Goal: Transaction & Acquisition: Purchase product/service

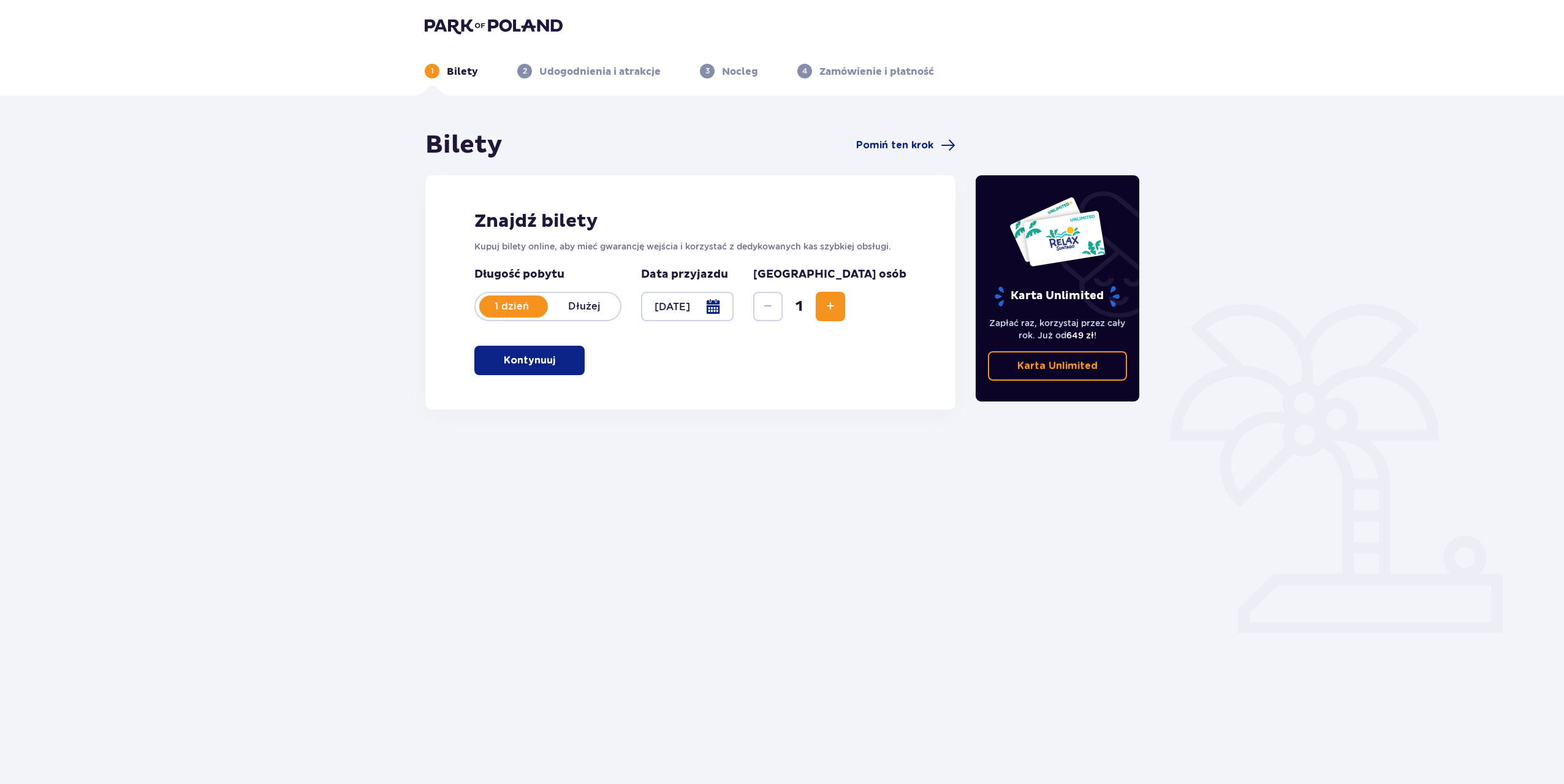
click at [838, 308] on span "Increase" at bounding box center [830, 305] width 15 height 15
click at [541, 367] on p "Kontynuuj" at bounding box center [529, 361] width 51 height 14
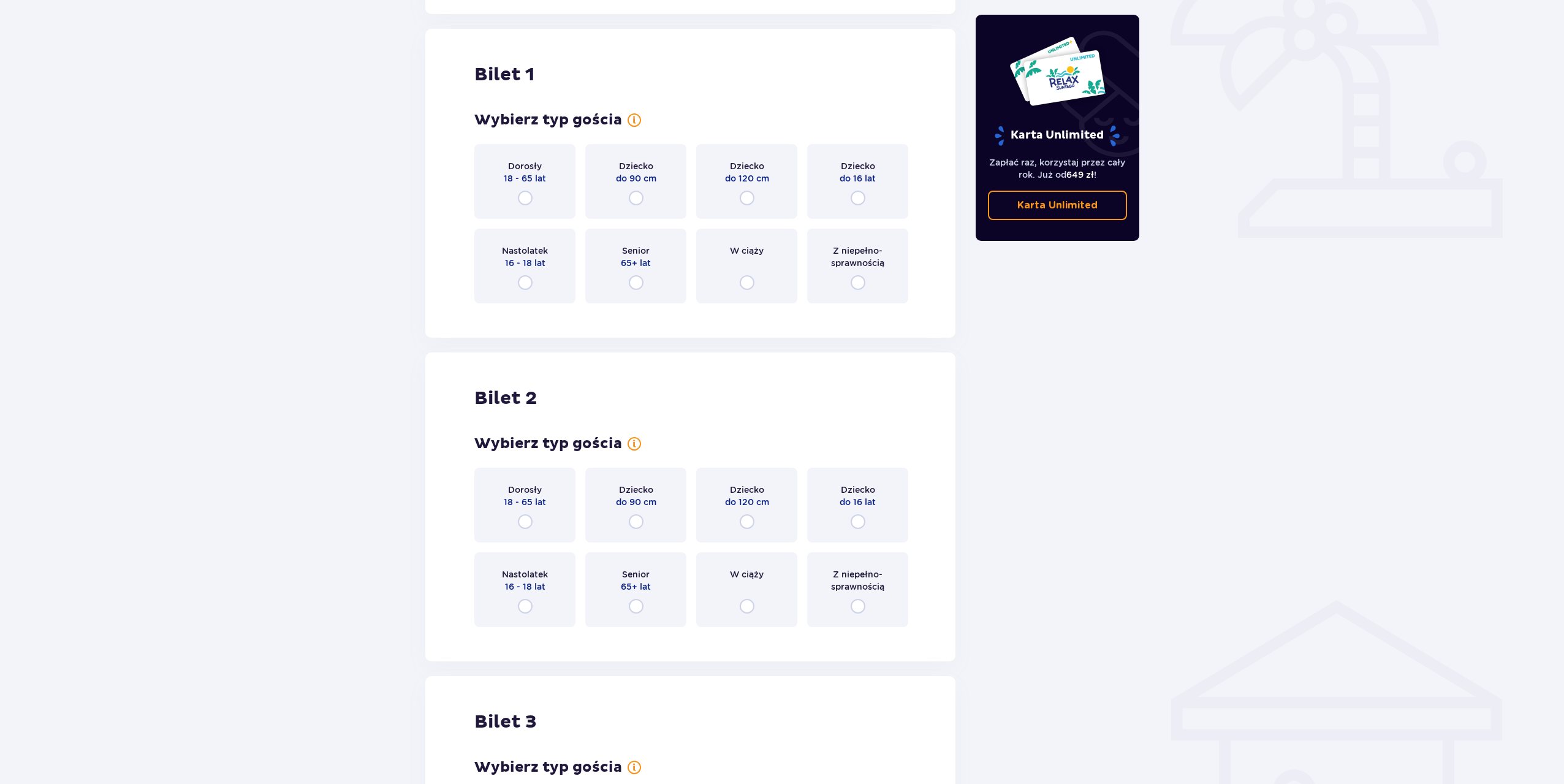
scroll to position [409, 0]
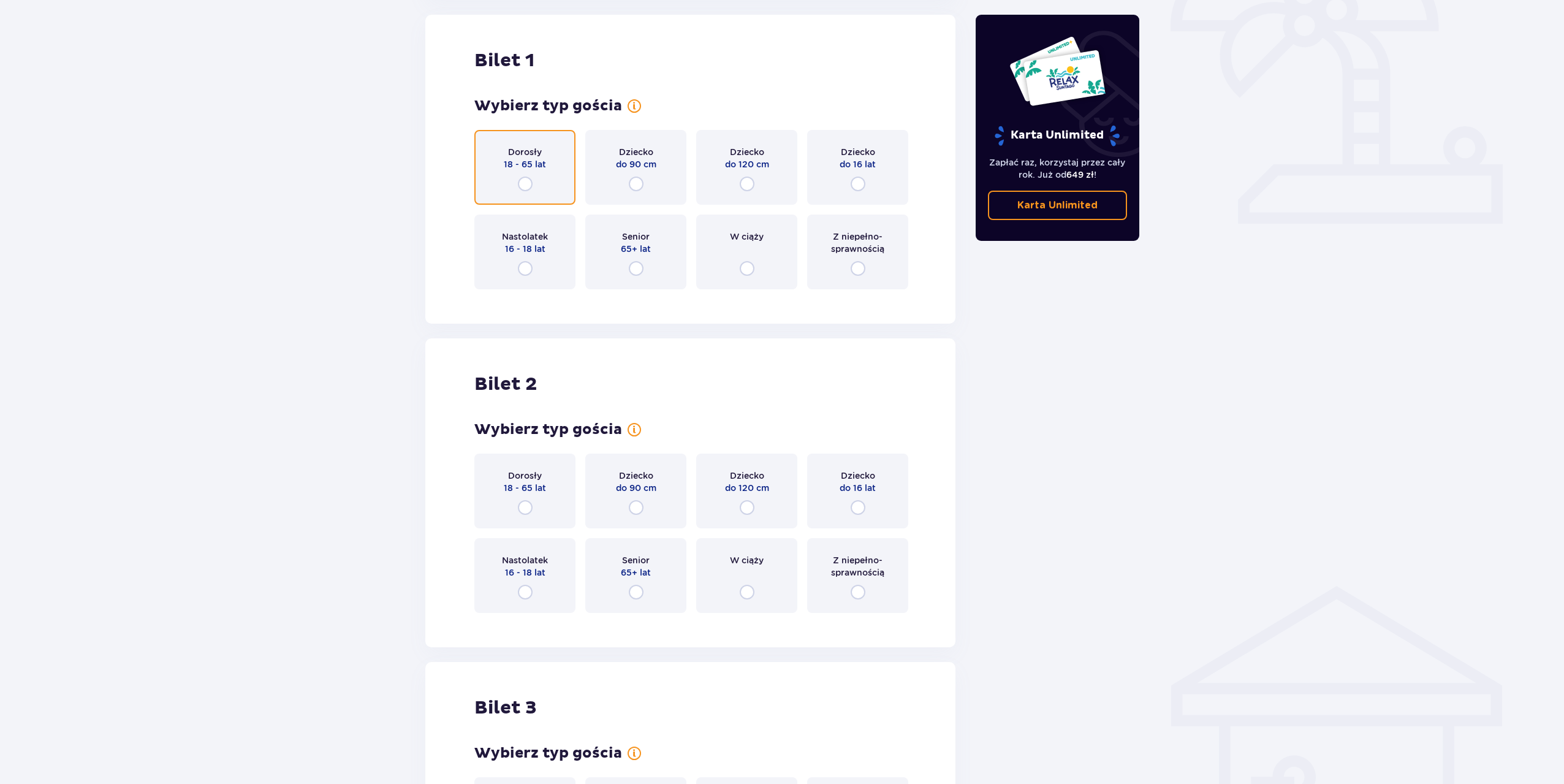
click at [529, 188] on input "radio" at bounding box center [525, 183] width 15 height 15
radio input "true"
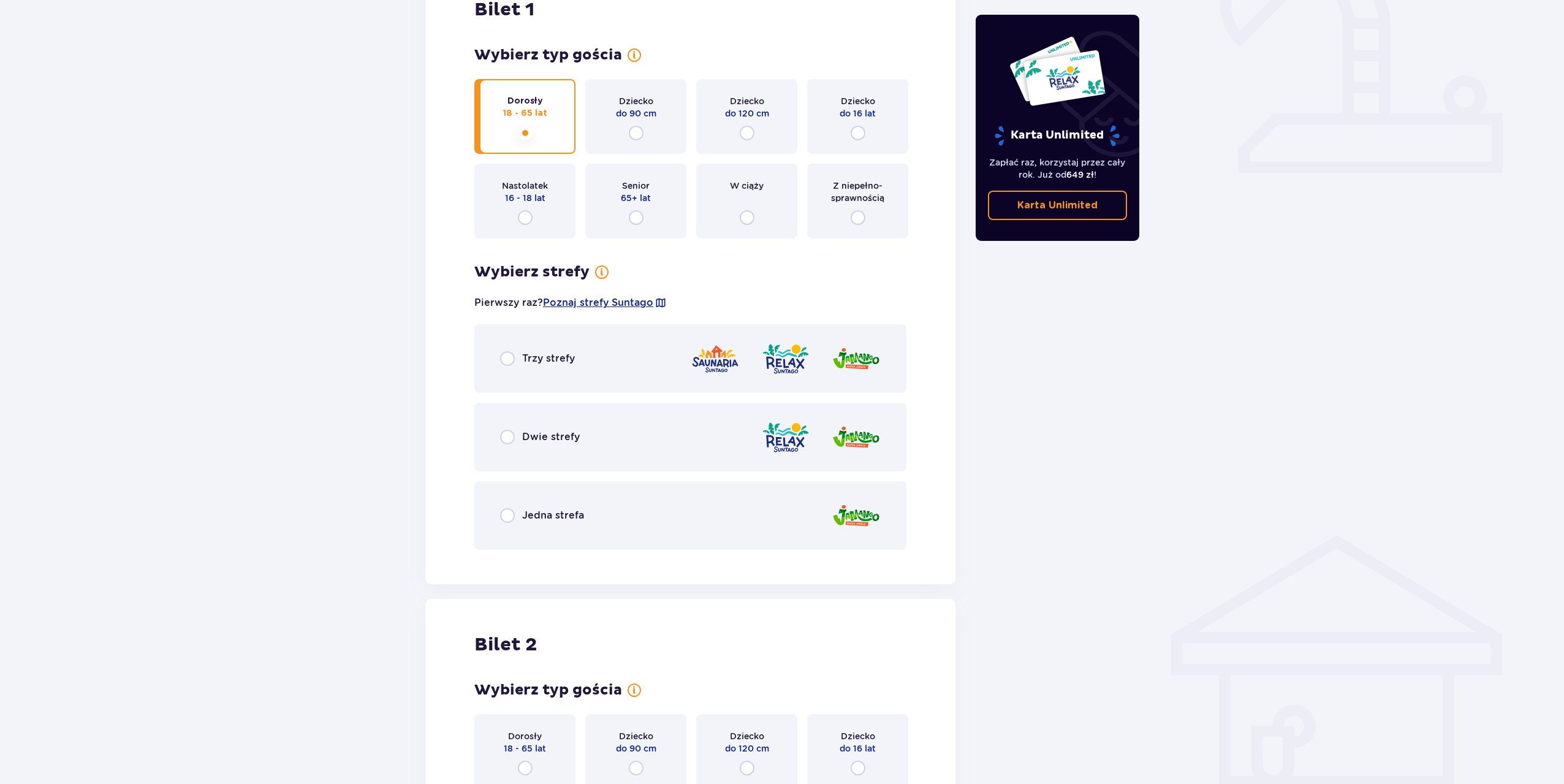
scroll to position [467, 0]
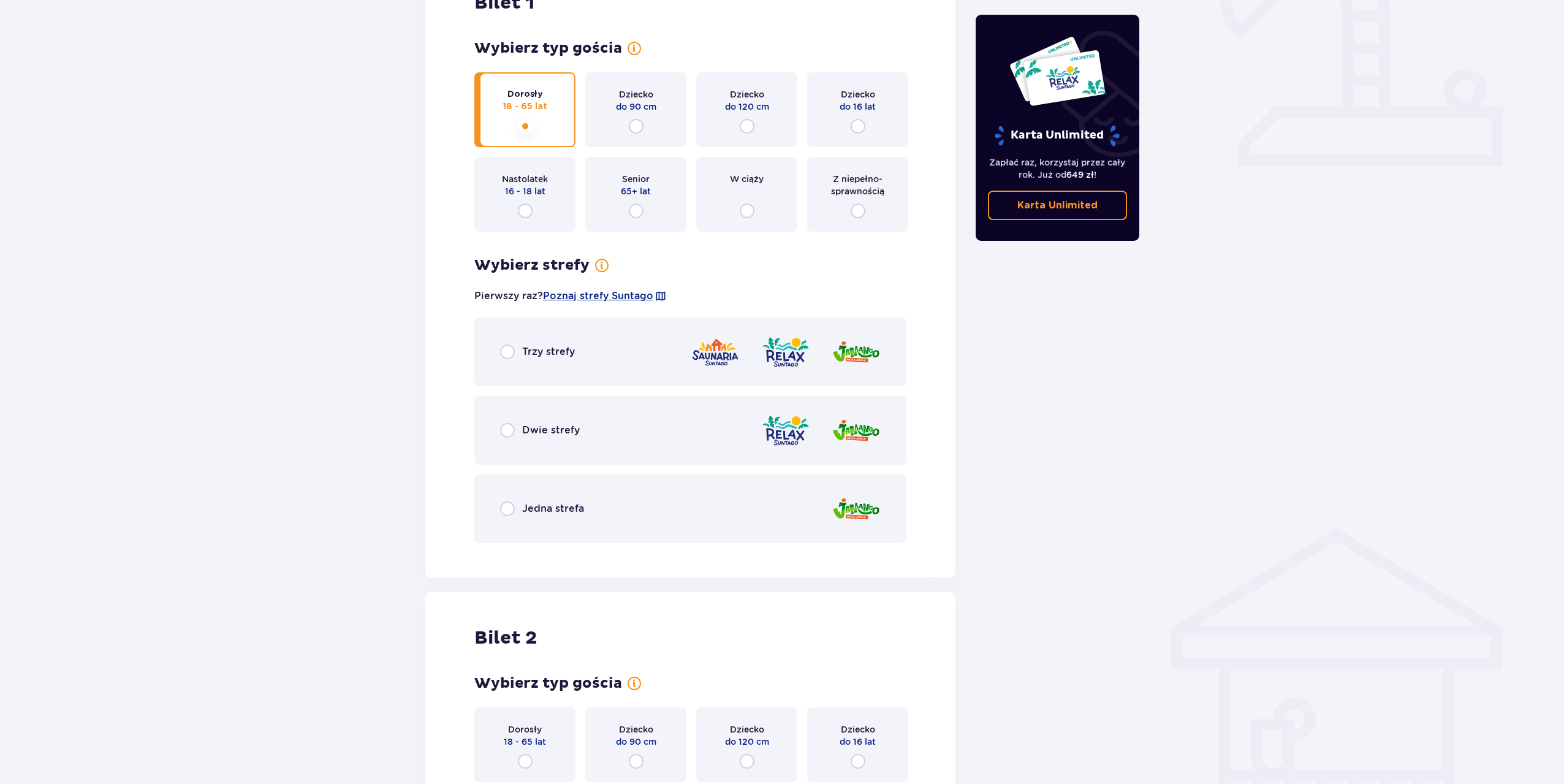
click at [619, 503] on div "Jedna strefa" at bounding box center [690, 508] width 432 height 68
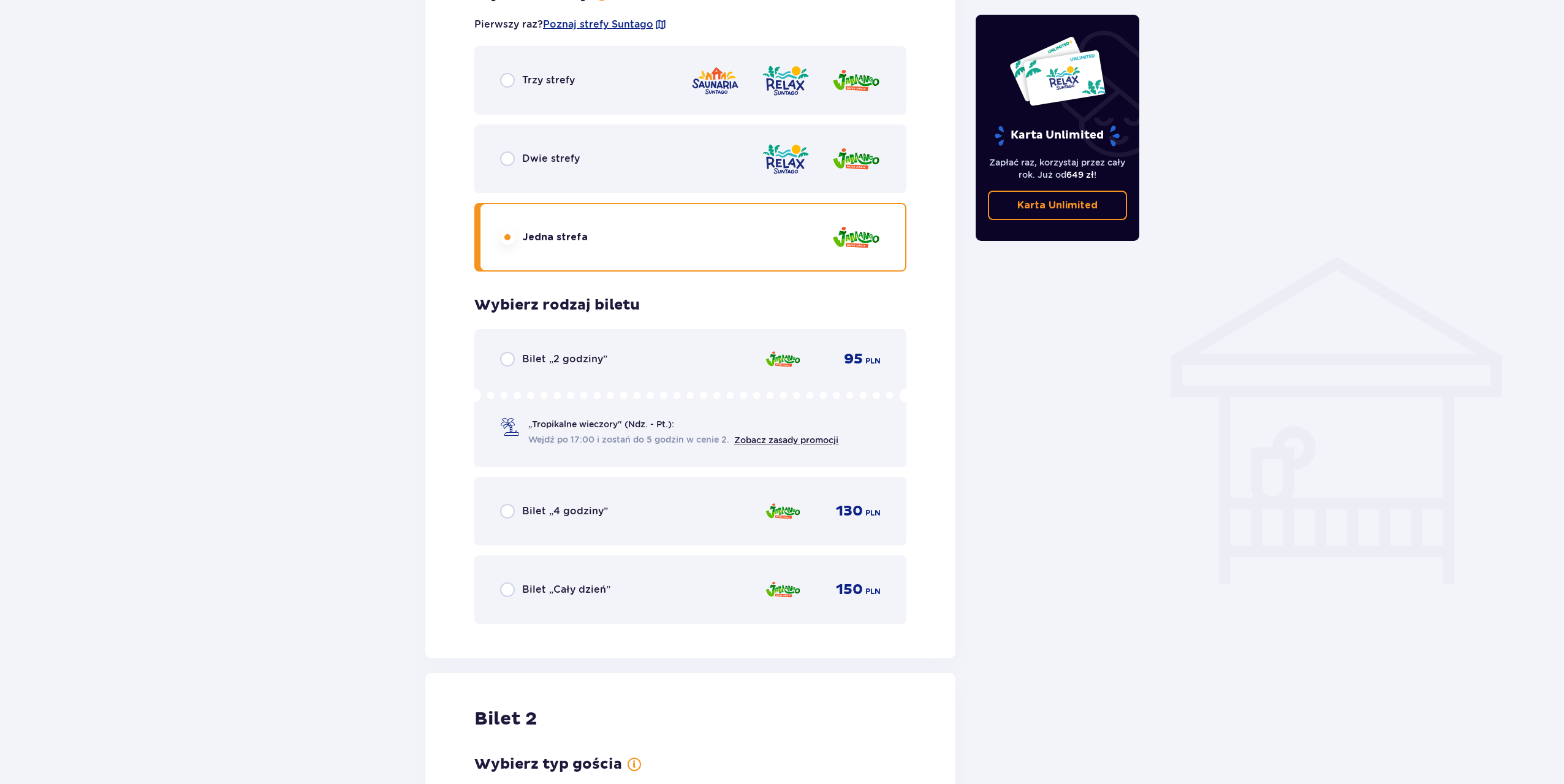
scroll to position [713, 0]
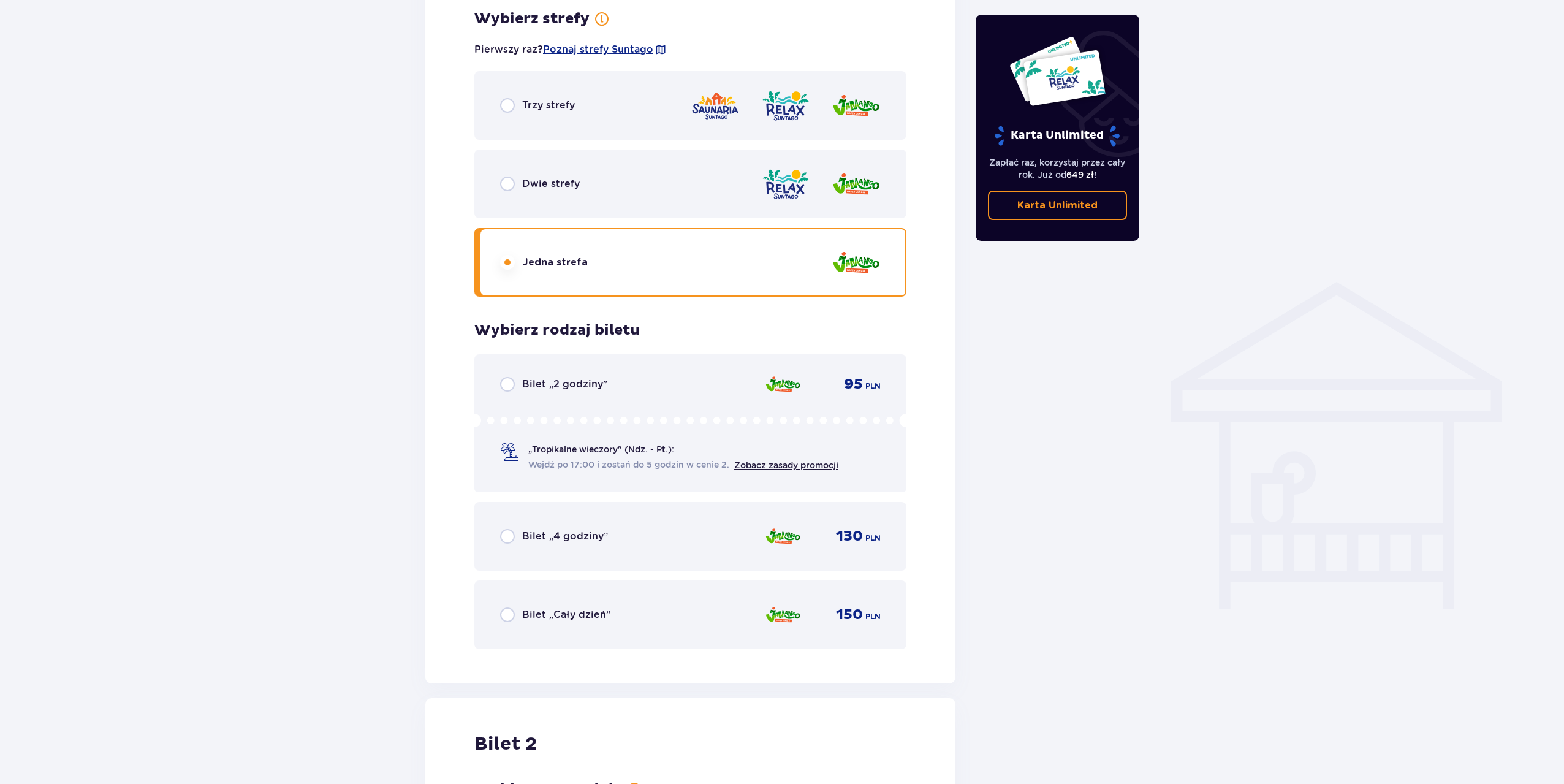
click at [690, 195] on div "Dwie strefy" at bounding box center [690, 183] width 432 height 68
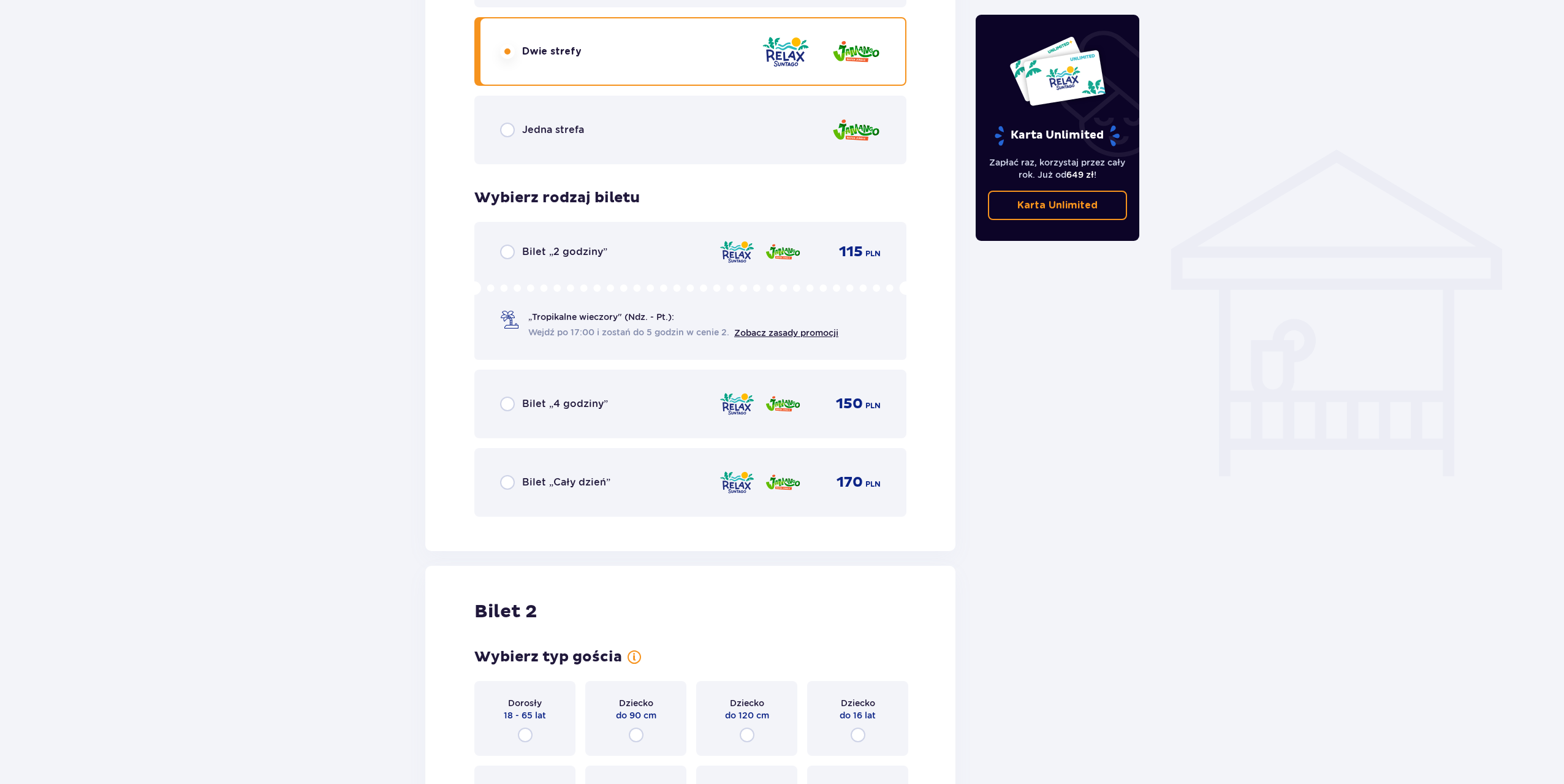
scroll to position [774, 0]
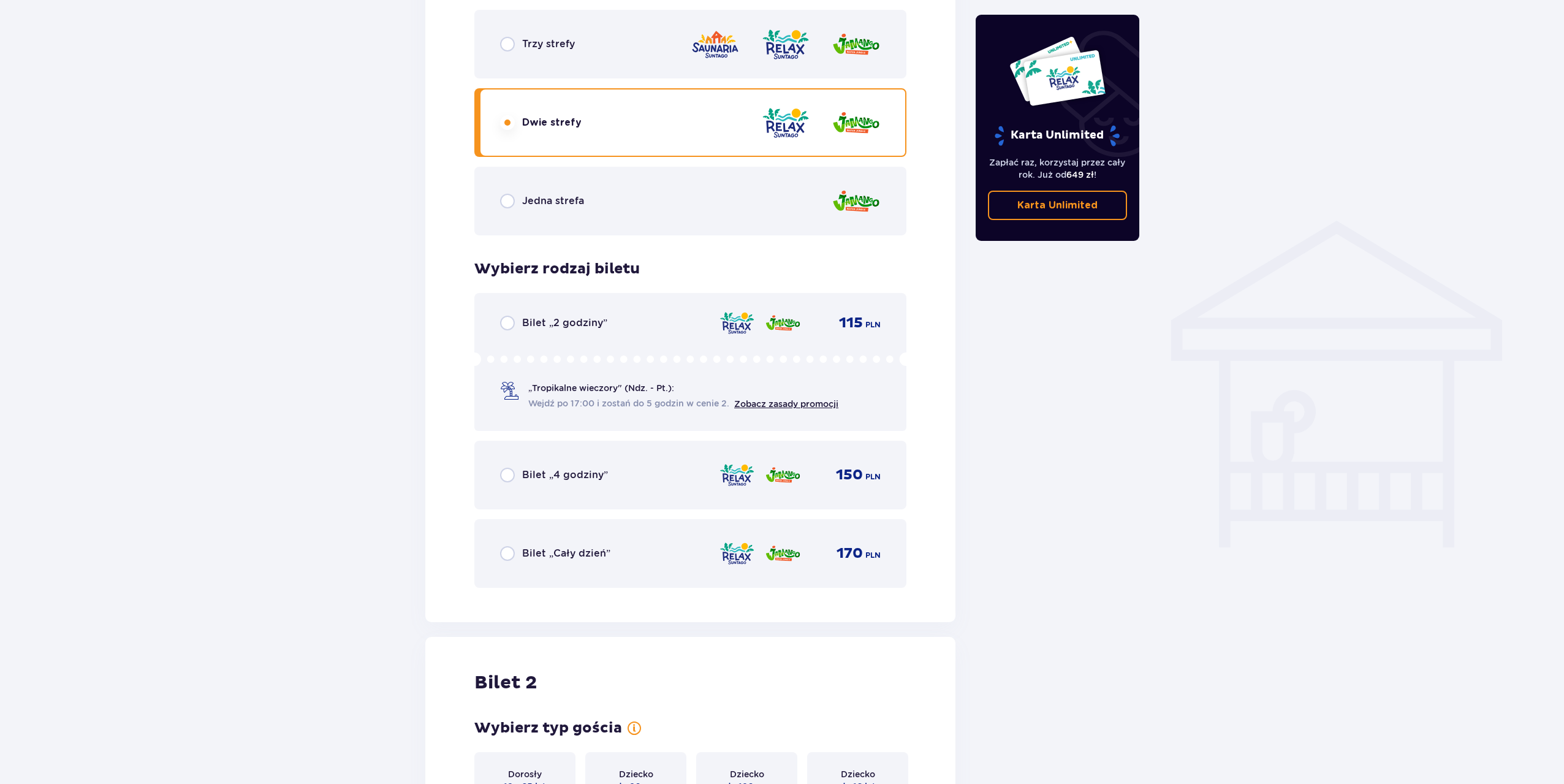
click at [667, 200] on div "Jedna strefa" at bounding box center [690, 201] width 432 height 68
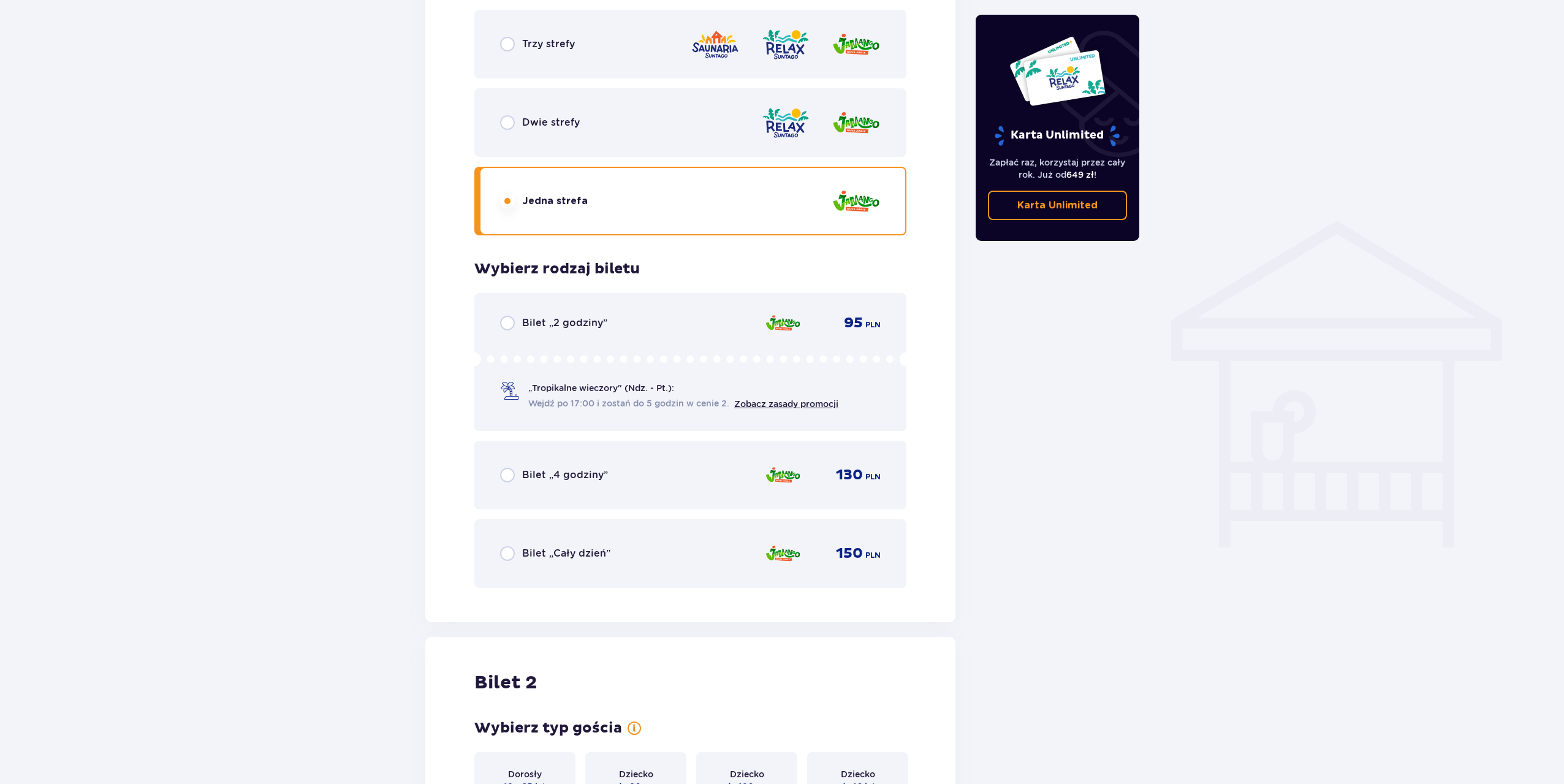
click at [586, 137] on div "Dwie strefy" at bounding box center [690, 122] width 432 height 68
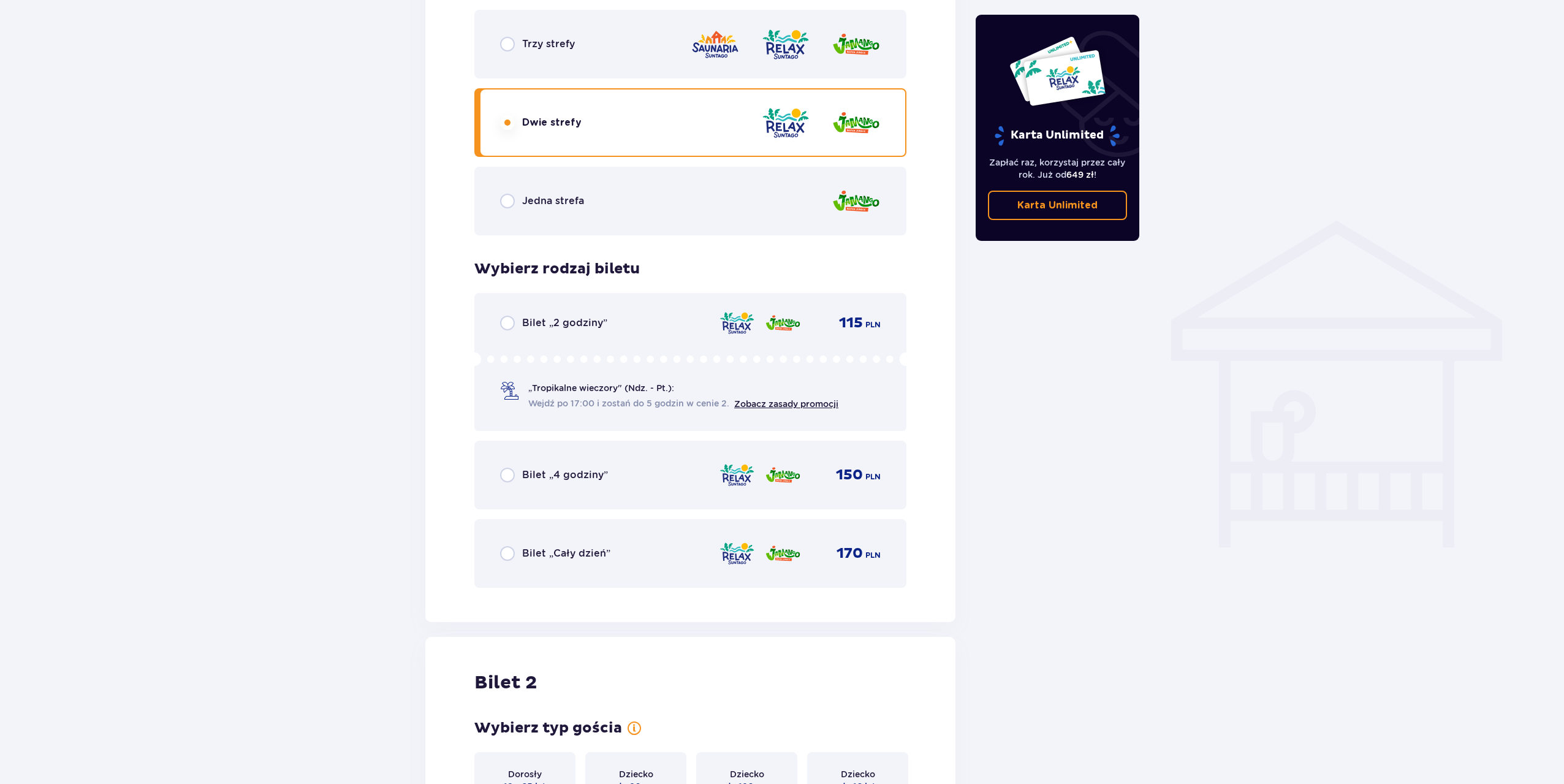
drag, startPoint x: 620, startPoint y: 218, endPoint x: 716, endPoint y: 210, distance: 96.3
click at [624, 218] on div "Jedna strefa" at bounding box center [690, 201] width 432 height 68
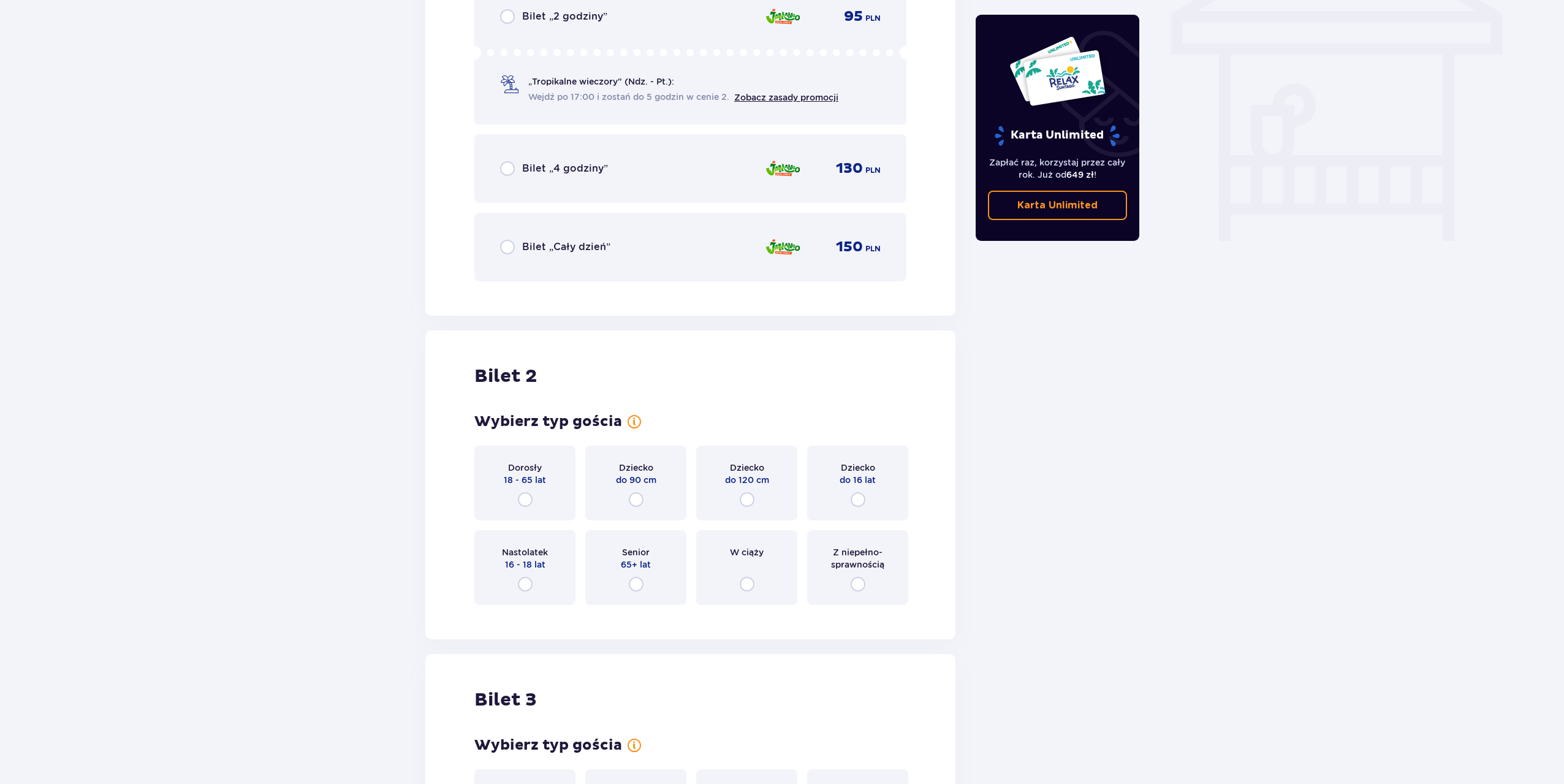
click at [537, 492] on div "Dorosły 18 - 65 lat" at bounding box center [525, 482] width 101 height 75
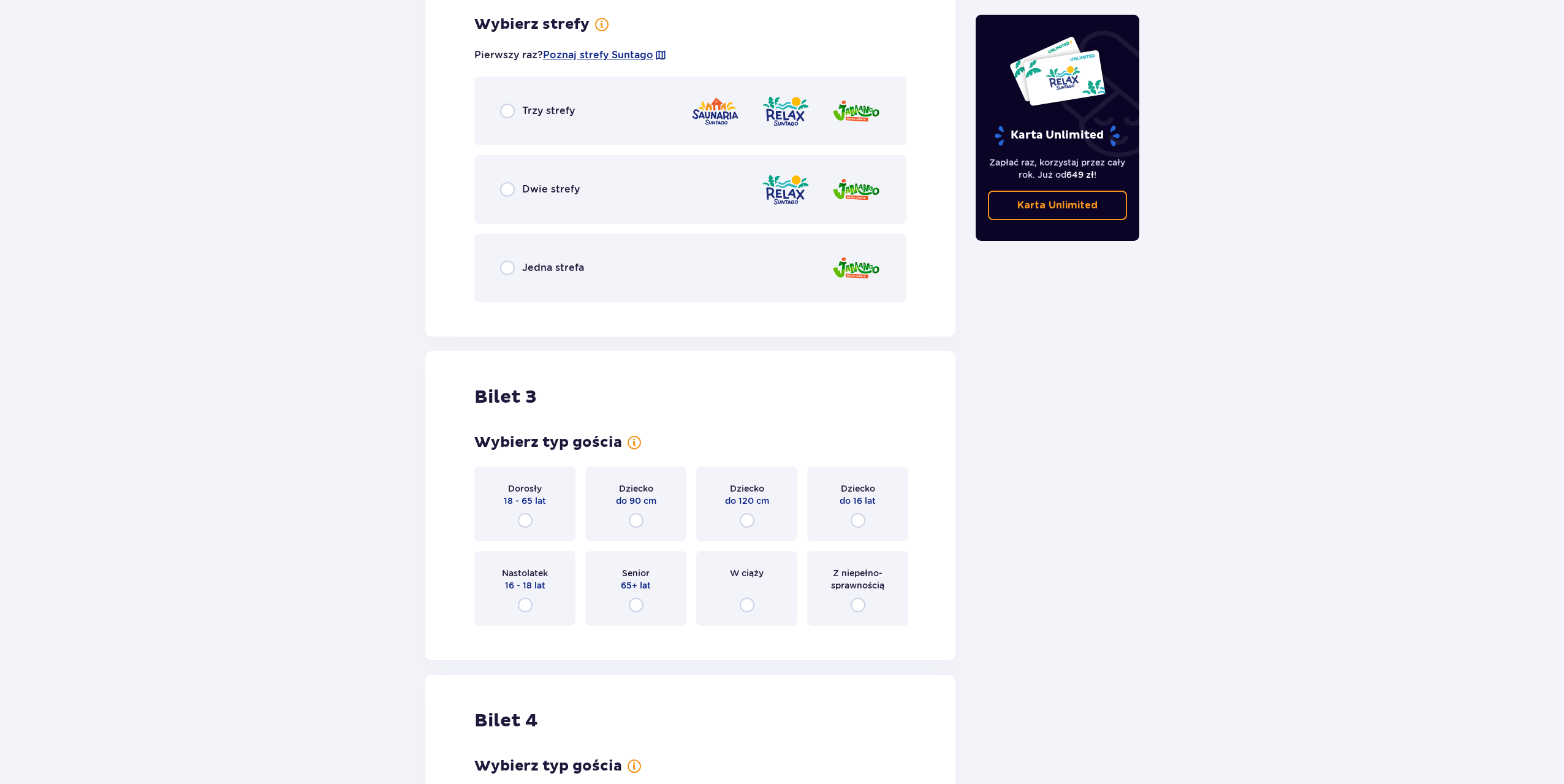
scroll to position [1696, 0]
click at [586, 279] on div "Jedna strefa" at bounding box center [690, 266] width 432 height 68
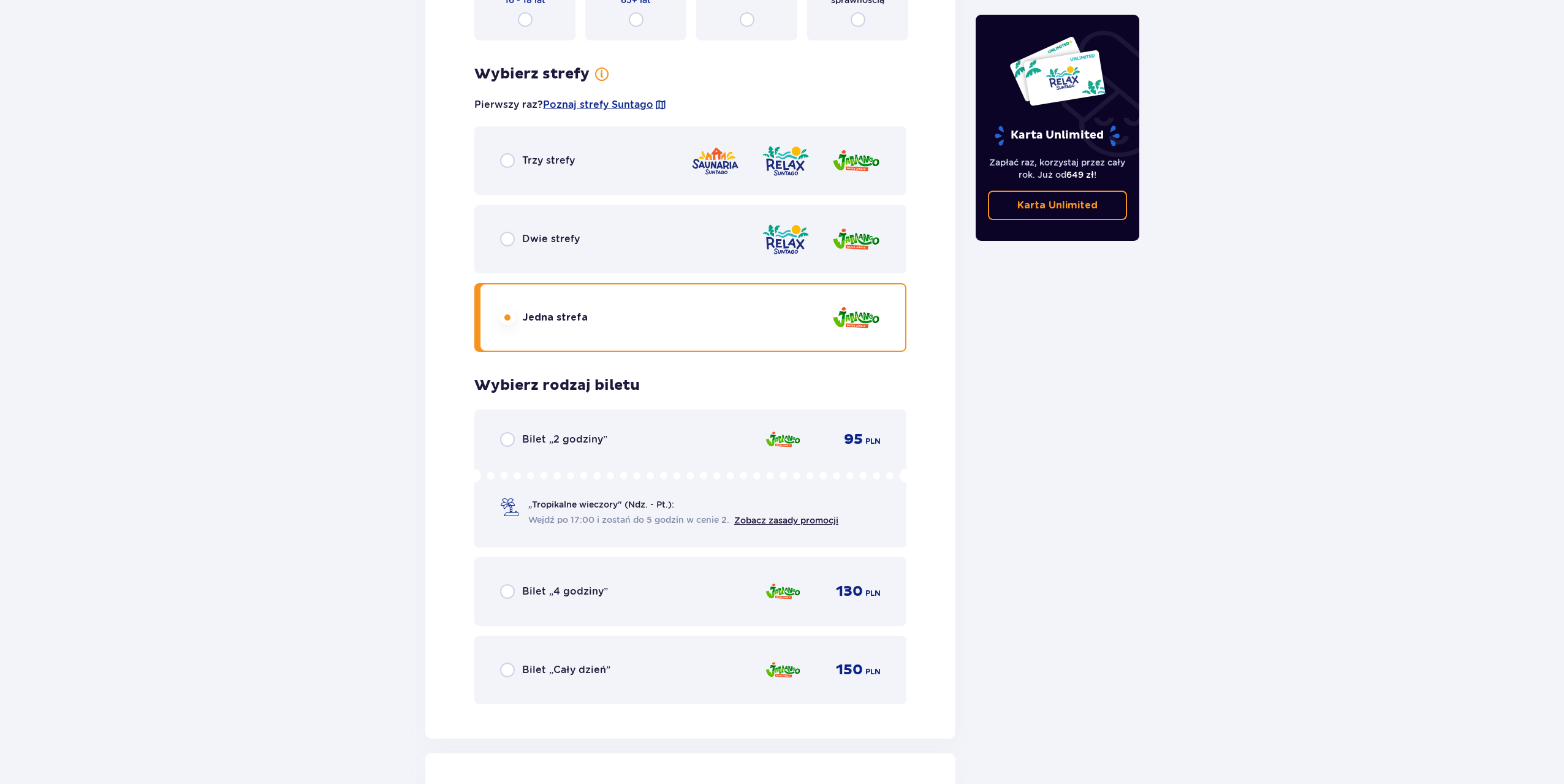
scroll to position [1639, 0]
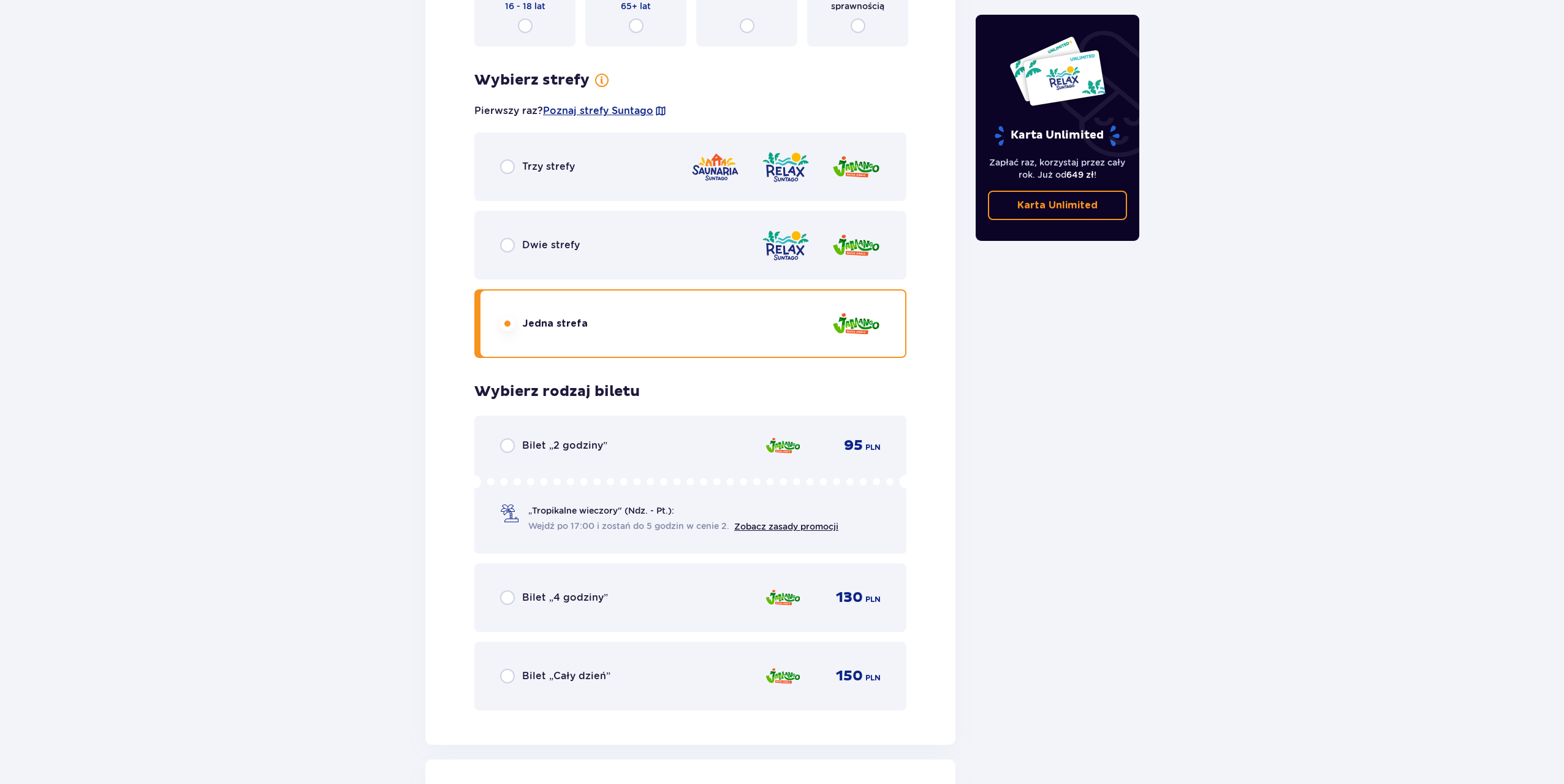
click at [518, 449] on div "Bilet „2 godziny”" at bounding box center [554, 445] width 107 height 15
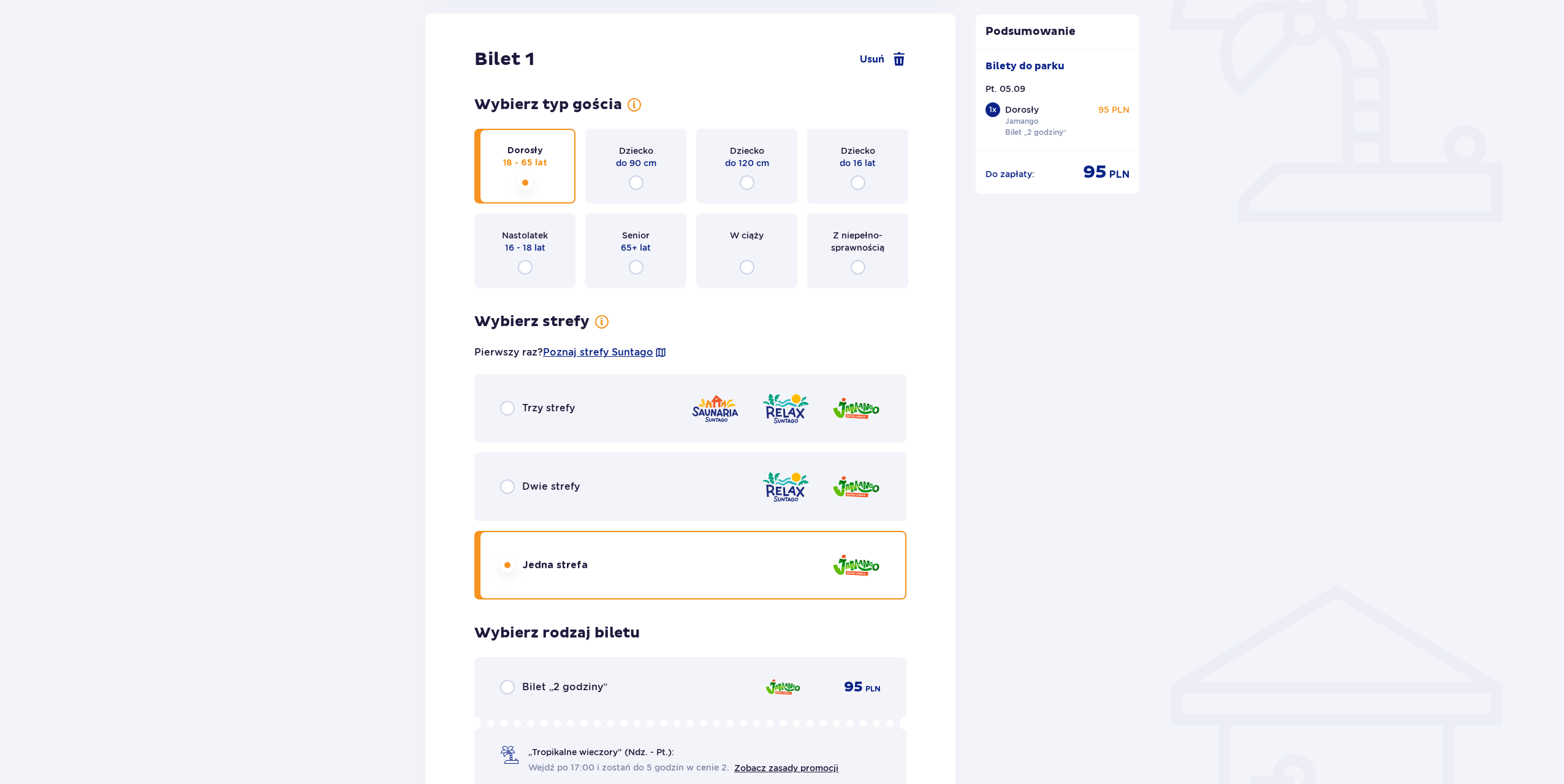
scroll to position [446, 0]
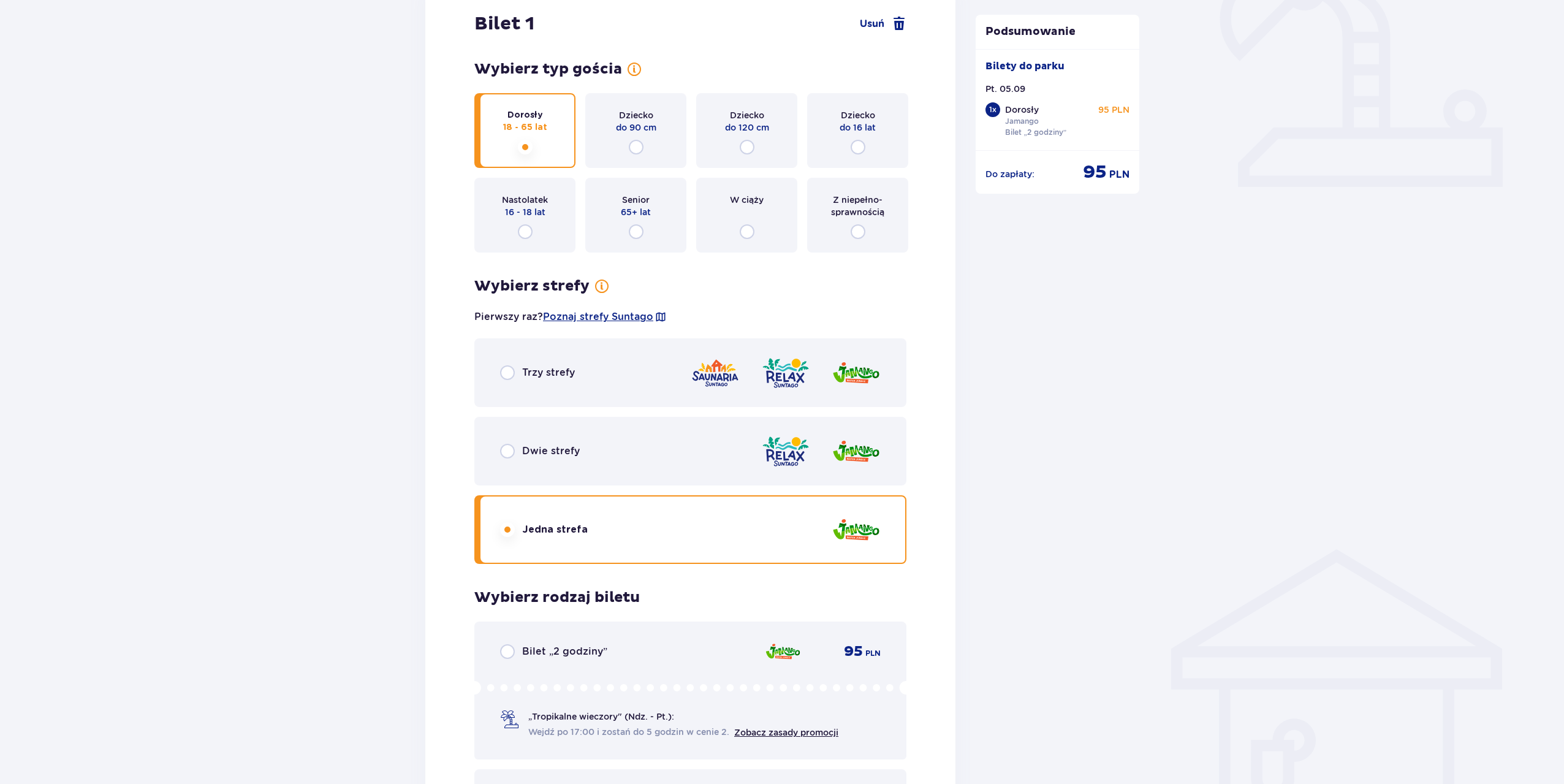
click at [522, 644] on div "Bilet „2 godziny”" at bounding box center [554, 651] width 107 height 15
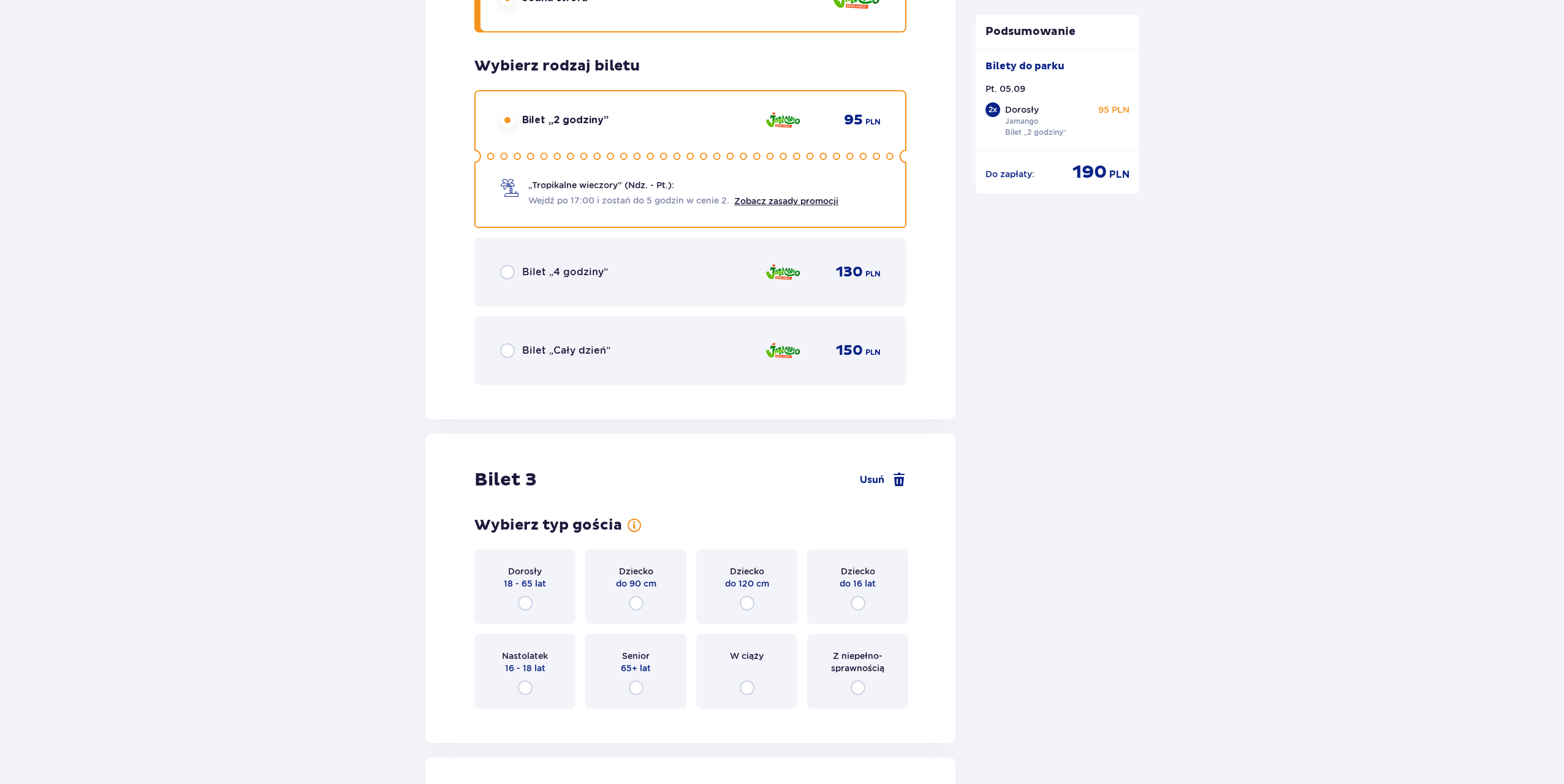
scroll to position [2134, 0]
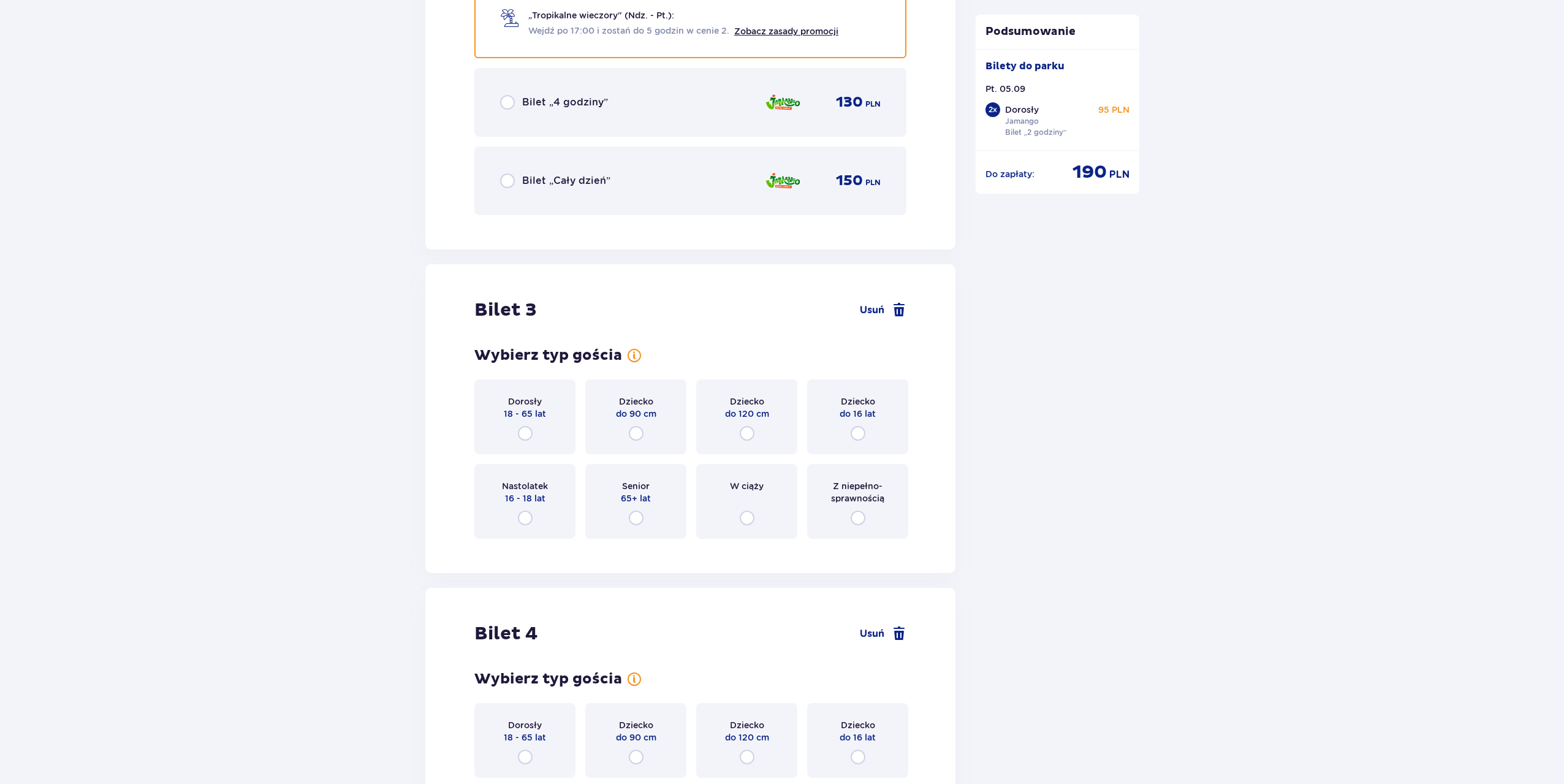
click at [537, 416] on p "18 - 65 lat" at bounding box center [524, 413] width 43 height 12
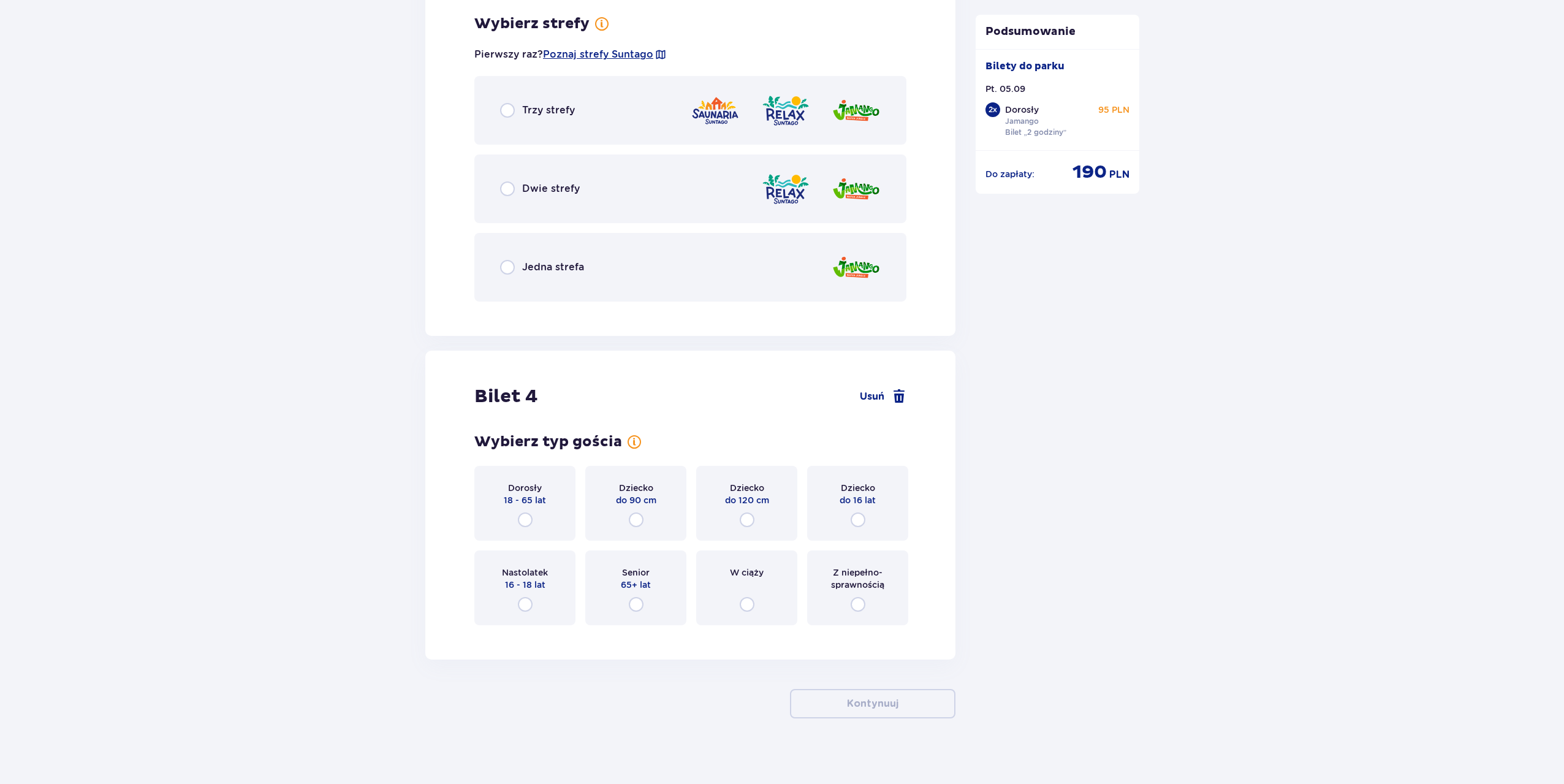
click at [591, 301] on div "Jedna strefa" at bounding box center [690, 266] width 432 height 68
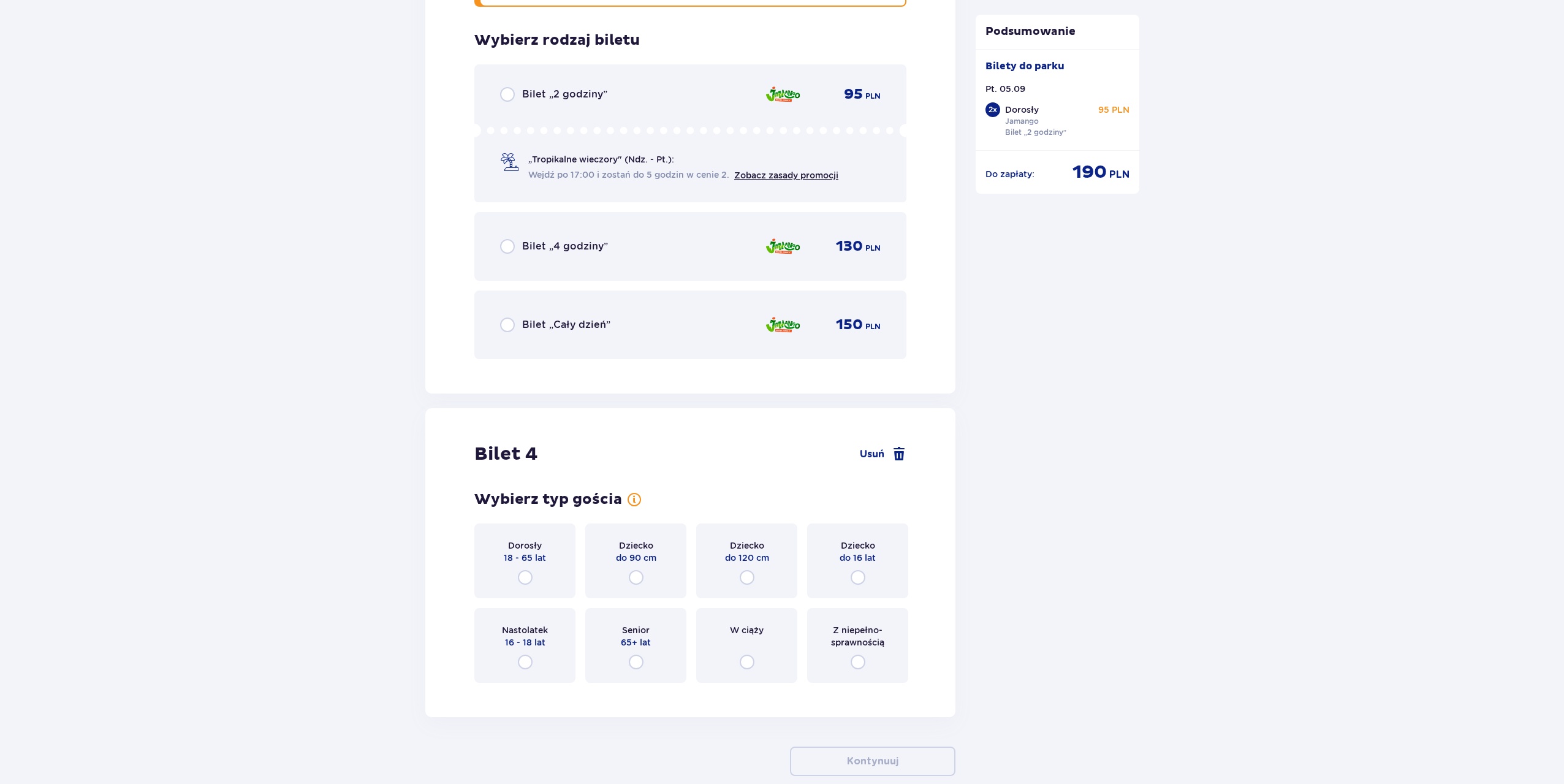
scroll to position [2994, 0]
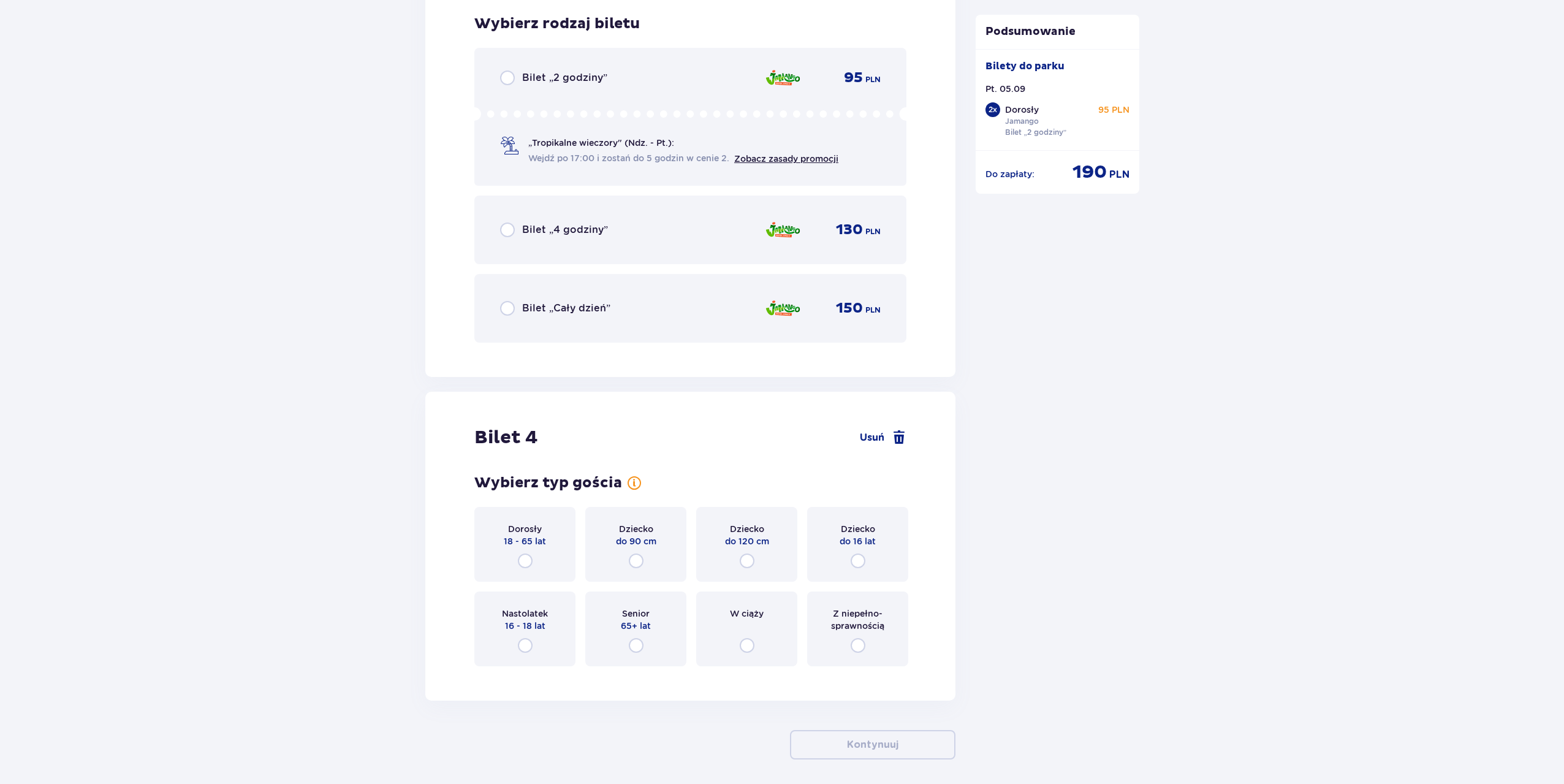
click at [630, 75] on div "Bilet „2 godziny” 95 PLN" at bounding box center [690, 77] width 381 height 15
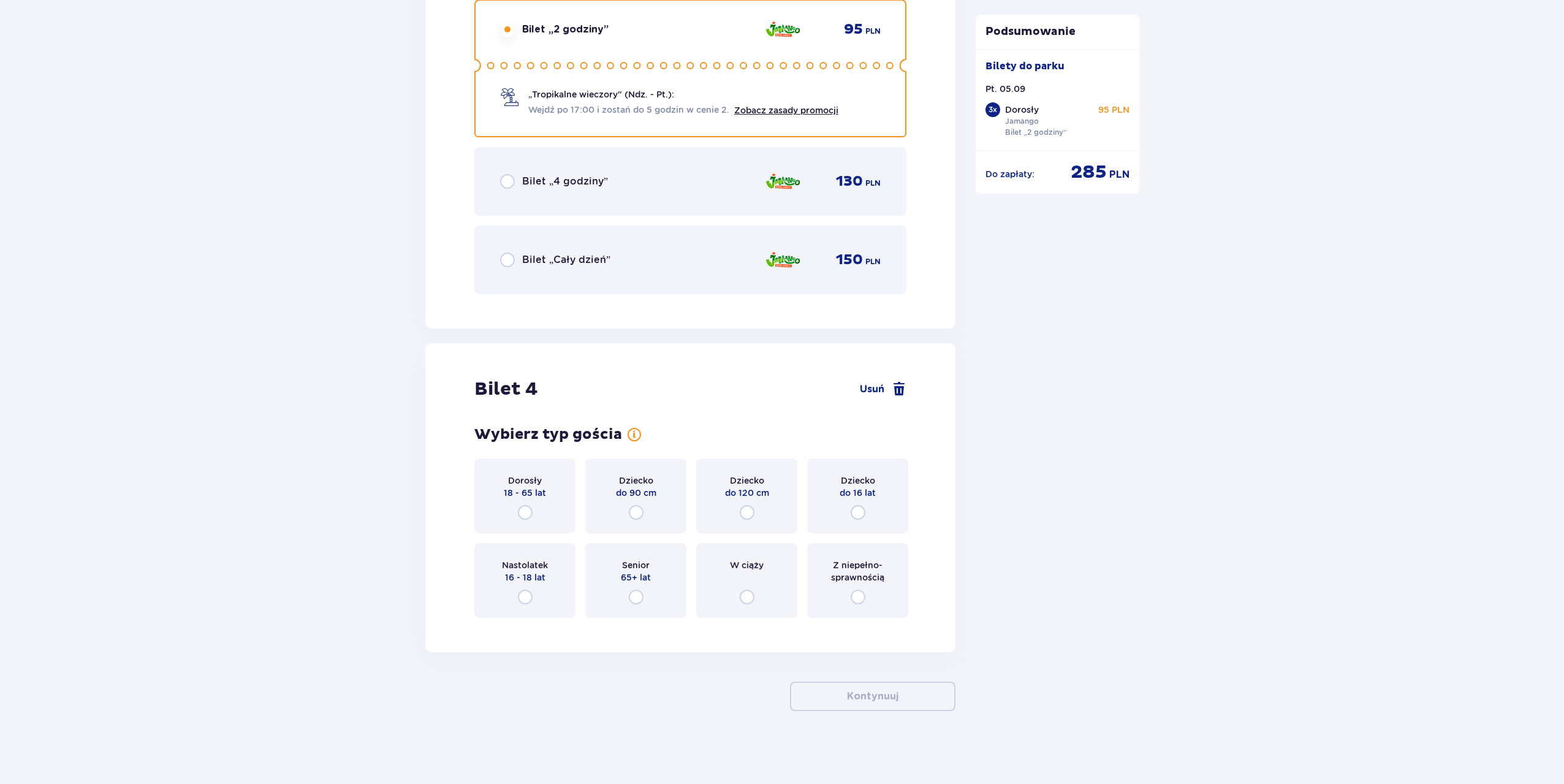
scroll to position [3042, 0]
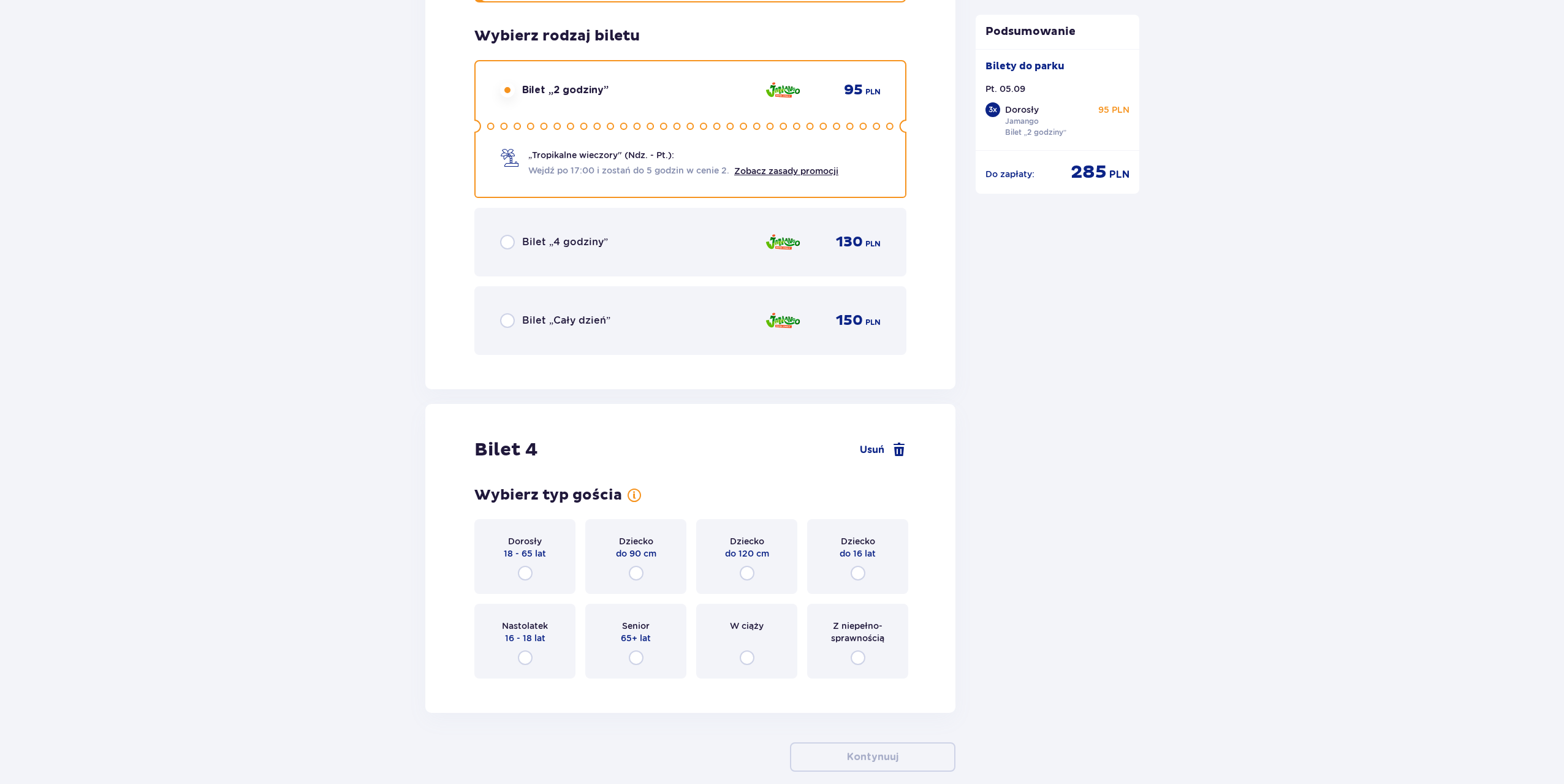
click at [542, 547] on p "18 - 65 lat" at bounding box center [524, 553] width 43 height 12
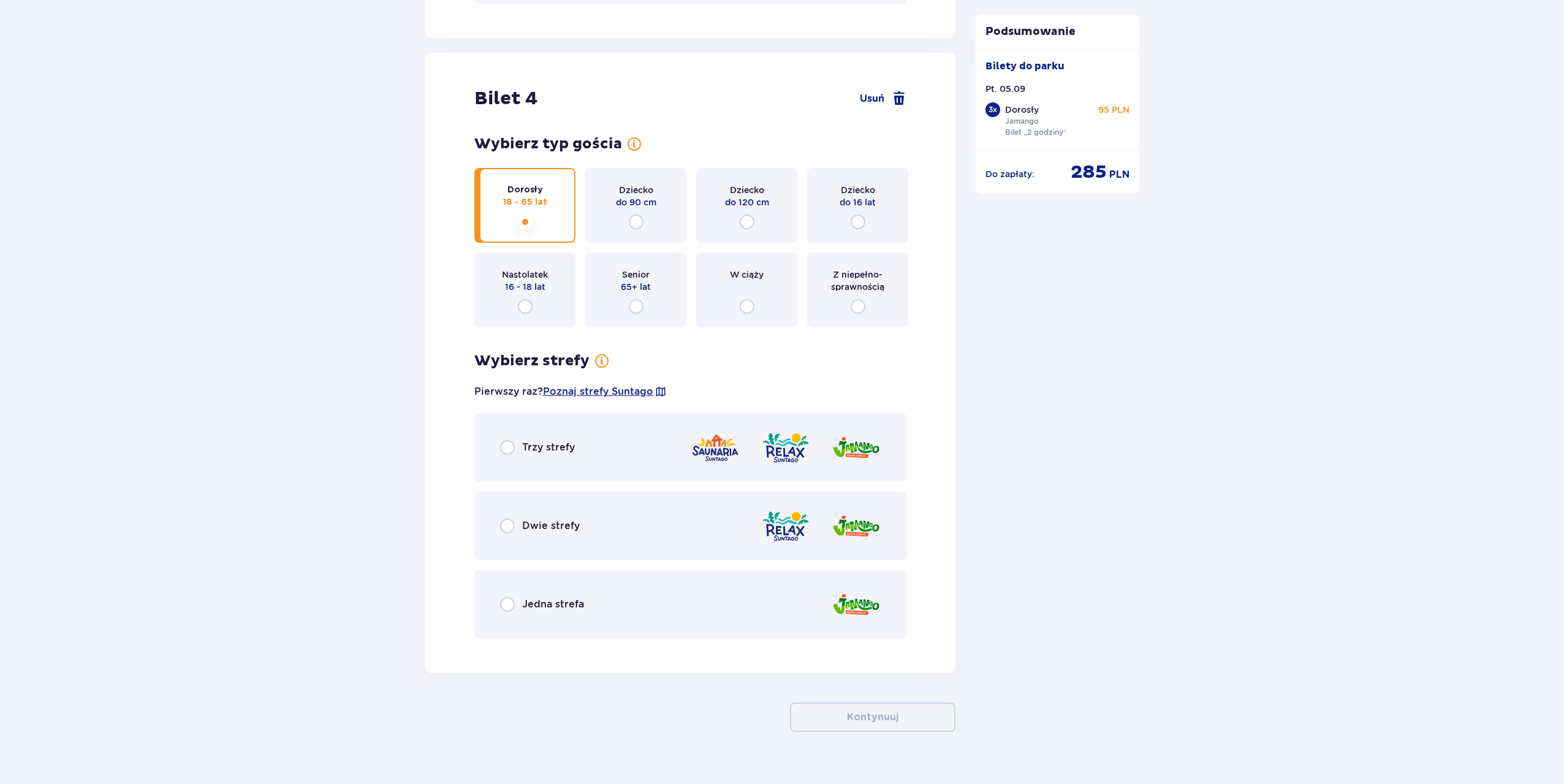
scroll to position [3354, 0]
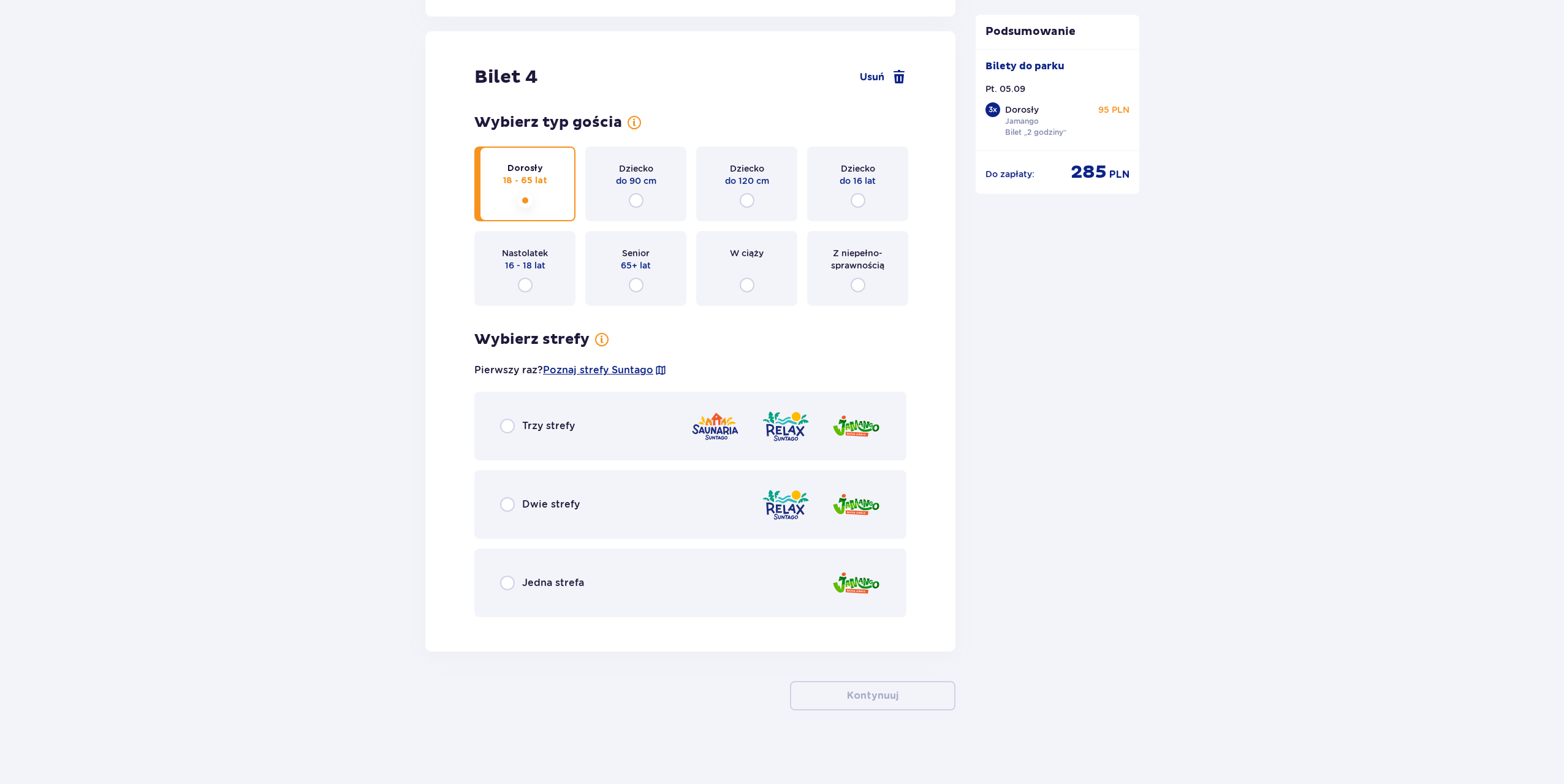
click at [557, 547] on div "Trzy strefy Dwie strefy Jedna strefa" at bounding box center [690, 504] width 432 height 225
click at [562, 573] on div "Jedna strefa" at bounding box center [690, 582] width 432 height 68
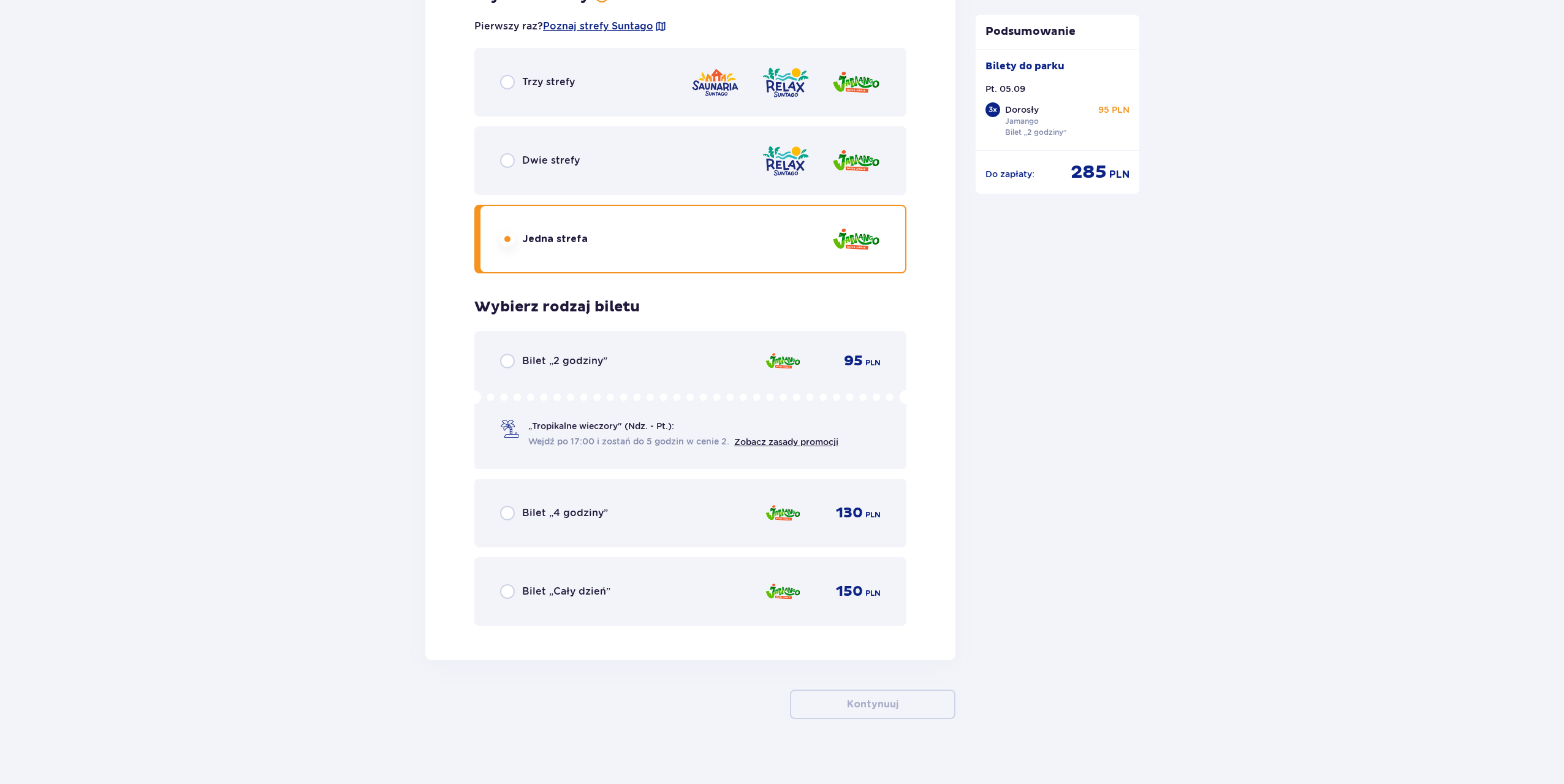
scroll to position [3705, 0]
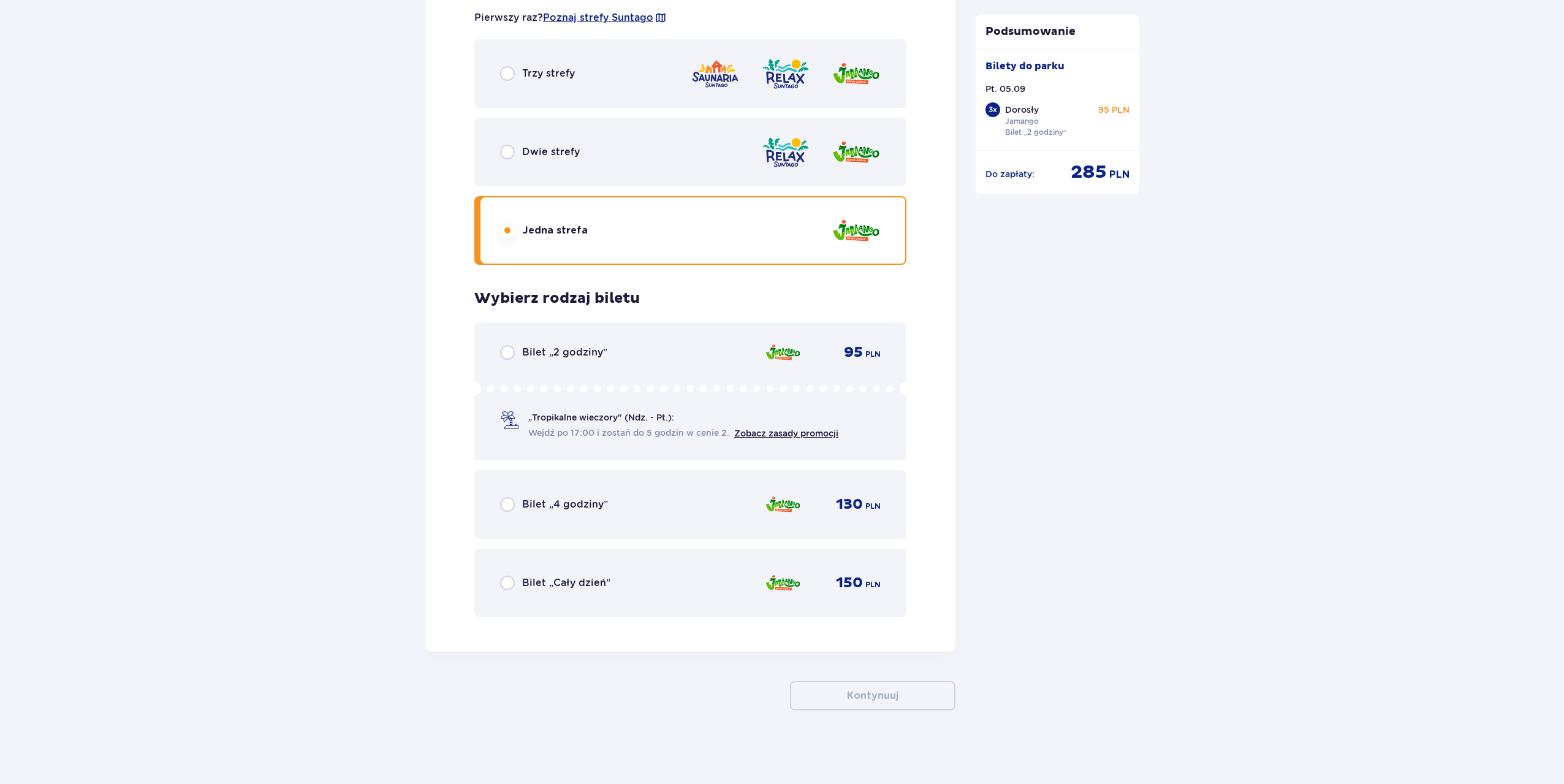
click at [642, 368] on div "Bilet „2 godziny” 95 PLN „Tropikalne wieczory" (Ndz. - Pt.): Wejdź po 17:00 i z…" at bounding box center [690, 391] width 432 height 137
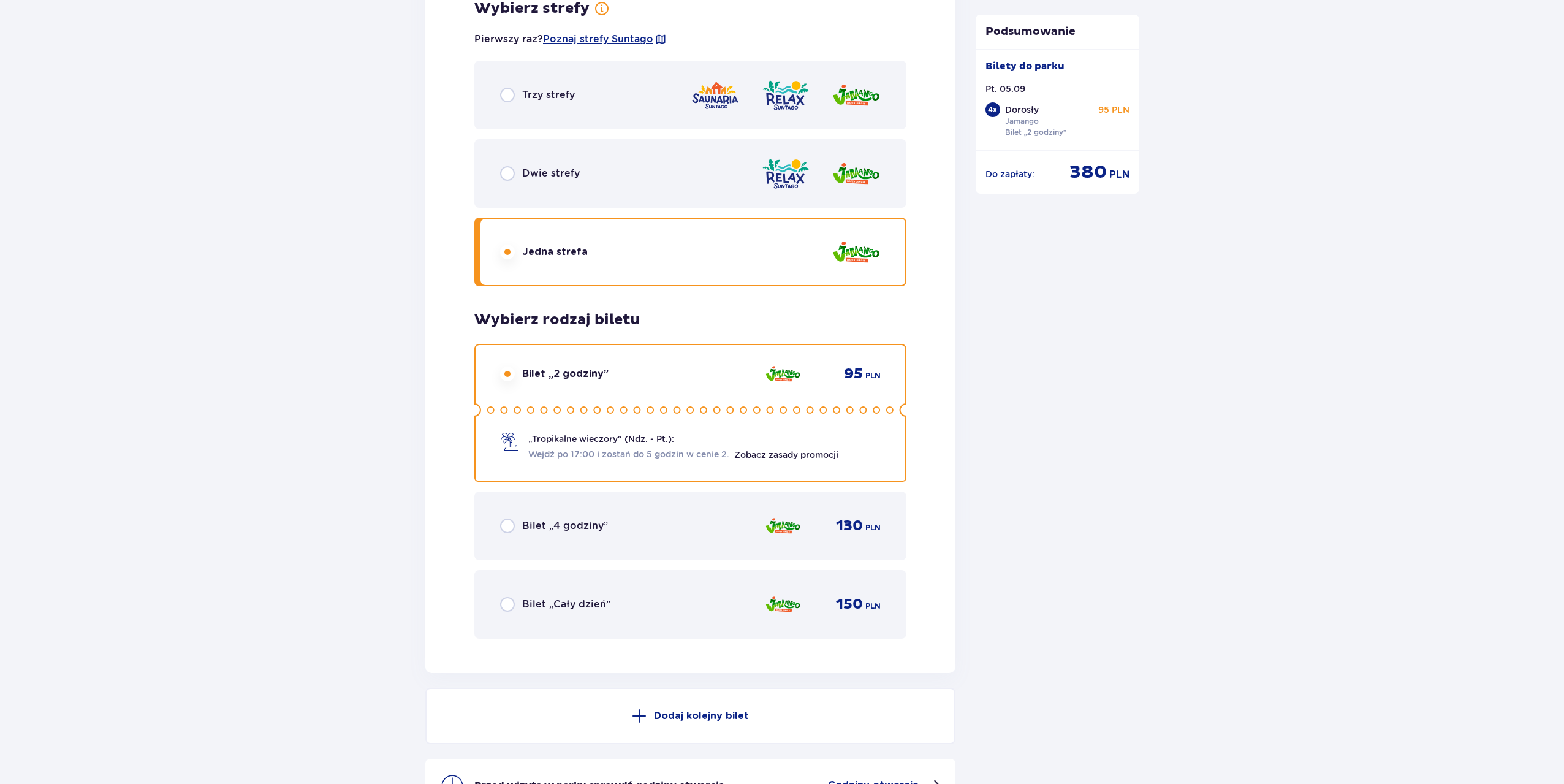
scroll to position [3831, 0]
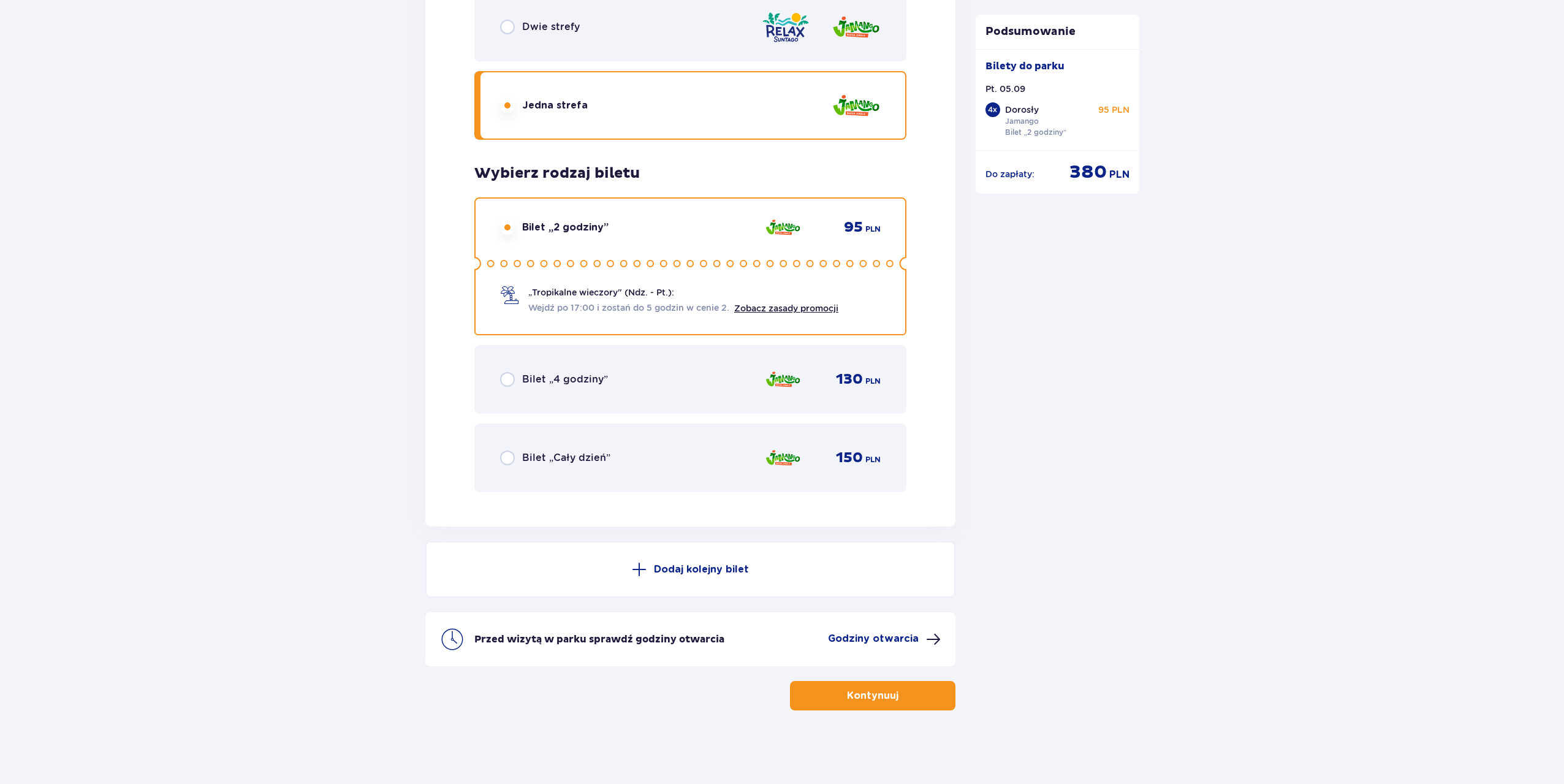
drag, startPoint x: 901, startPoint y: 636, endPoint x: 889, endPoint y: 644, distance: 14.4
click at [889, 644] on p "Godziny otwarcia" at bounding box center [874, 639] width 91 height 14
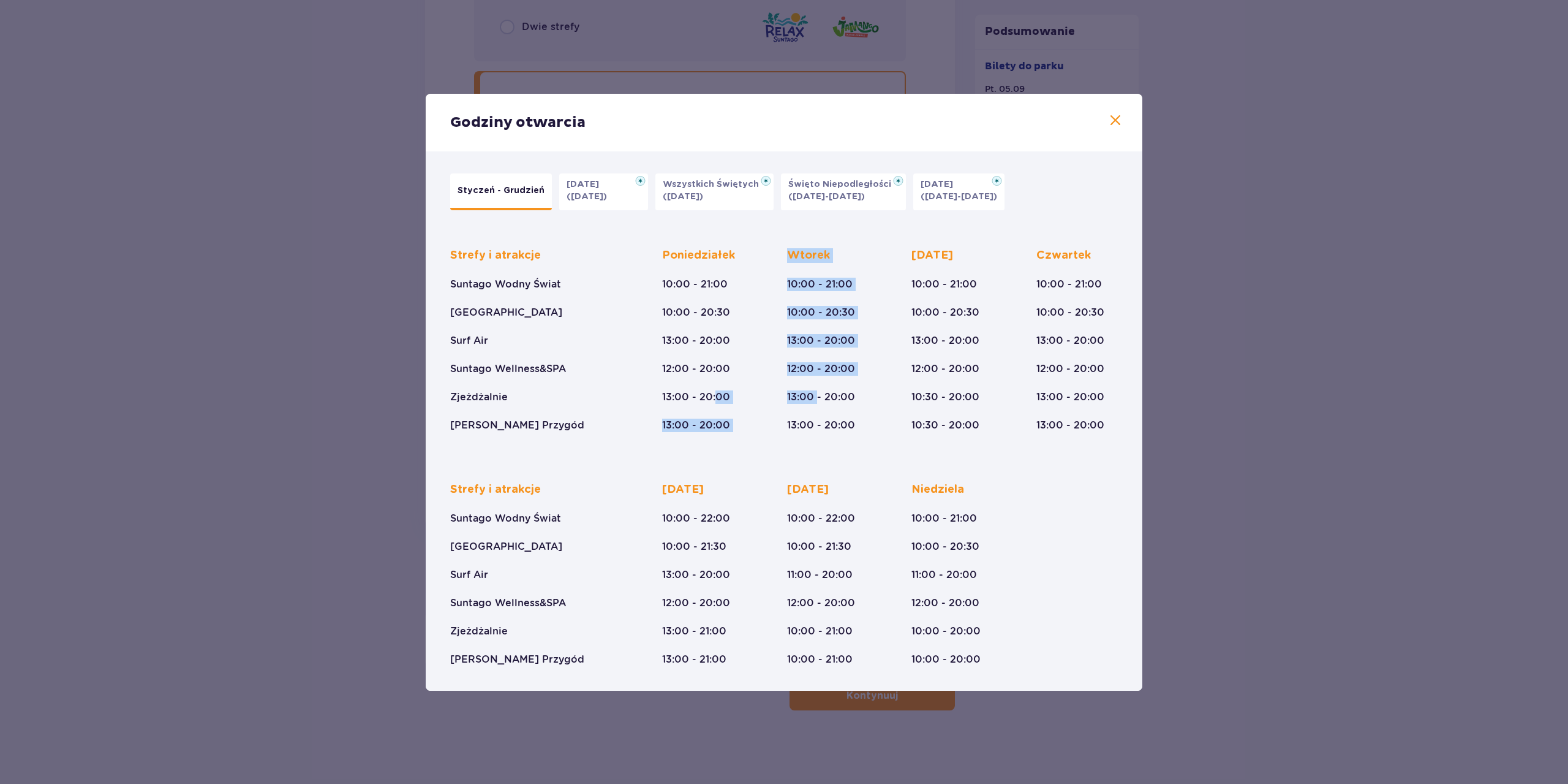
drag, startPoint x: 714, startPoint y: 392, endPoint x: 818, endPoint y: 391, distance: 104.0
click at [818, 391] on div "Strefy i atrakcje Suntago Wodny Świat Crocodile Island Surf Air Suntago Wellnes…" at bounding box center [783, 330] width 667 height 204
click at [730, 393] on div "[DATE] 10:00 - 21:00 10:00 - 20:30 13:00 - 20:00 12:00 - 20:00 13:00 - 20:00 13…" at bounding box center [699, 340] width 73 height 184
click at [737, 398] on div "[DATE] 10:00 - 21:00 10:00 - 20:30 13:00 - 20:00 12:00 - 20:00 13:00 - 20:00 13…" at bounding box center [703, 340] width 82 height 184
drag, startPoint x: 733, startPoint y: 392, endPoint x: 672, endPoint y: 399, distance: 61.4
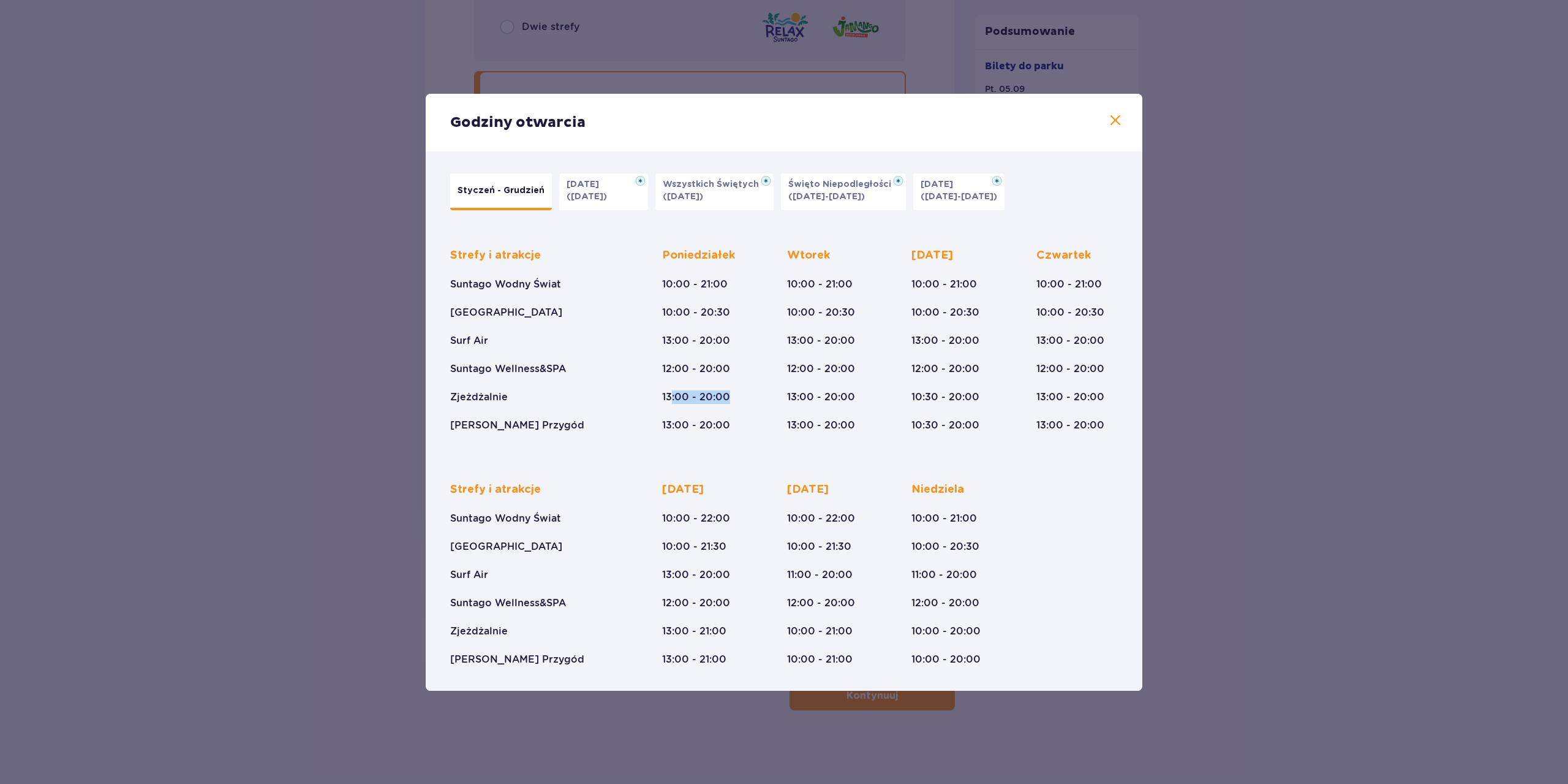
click at [672, 399] on div "[DATE] 10:00 - 21:00 10:00 - 20:30 13:00 - 20:00 12:00 - 20:00 13:00 - 20:00 13…" at bounding box center [699, 340] width 73 height 184
click at [888, 432] on div "Strefy i atrakcje Suntago Wodny Świat Crocodile Island Surf Air Suntago Wellnes…" at bounding box center [784, 447] width 682 height 437
drag, startPoint x: 731, startPoint y: 631, endPoint x: 647, endPoint y: 631, distance: 84.0
click at [647, 631] on div "Strefy i atrakcje Suntago Wodny Świat Crocodile Island Surf Air Suntago Wellnes…" at bounding box center [783, 565] width 667 height 204
click at [651, 632] on div "Strefy i atrakcje Suntago Wodny Świat Crocodile Island Surf Air Suntago Wellnes…" at bounding box center [783, 565] width 667 height 204
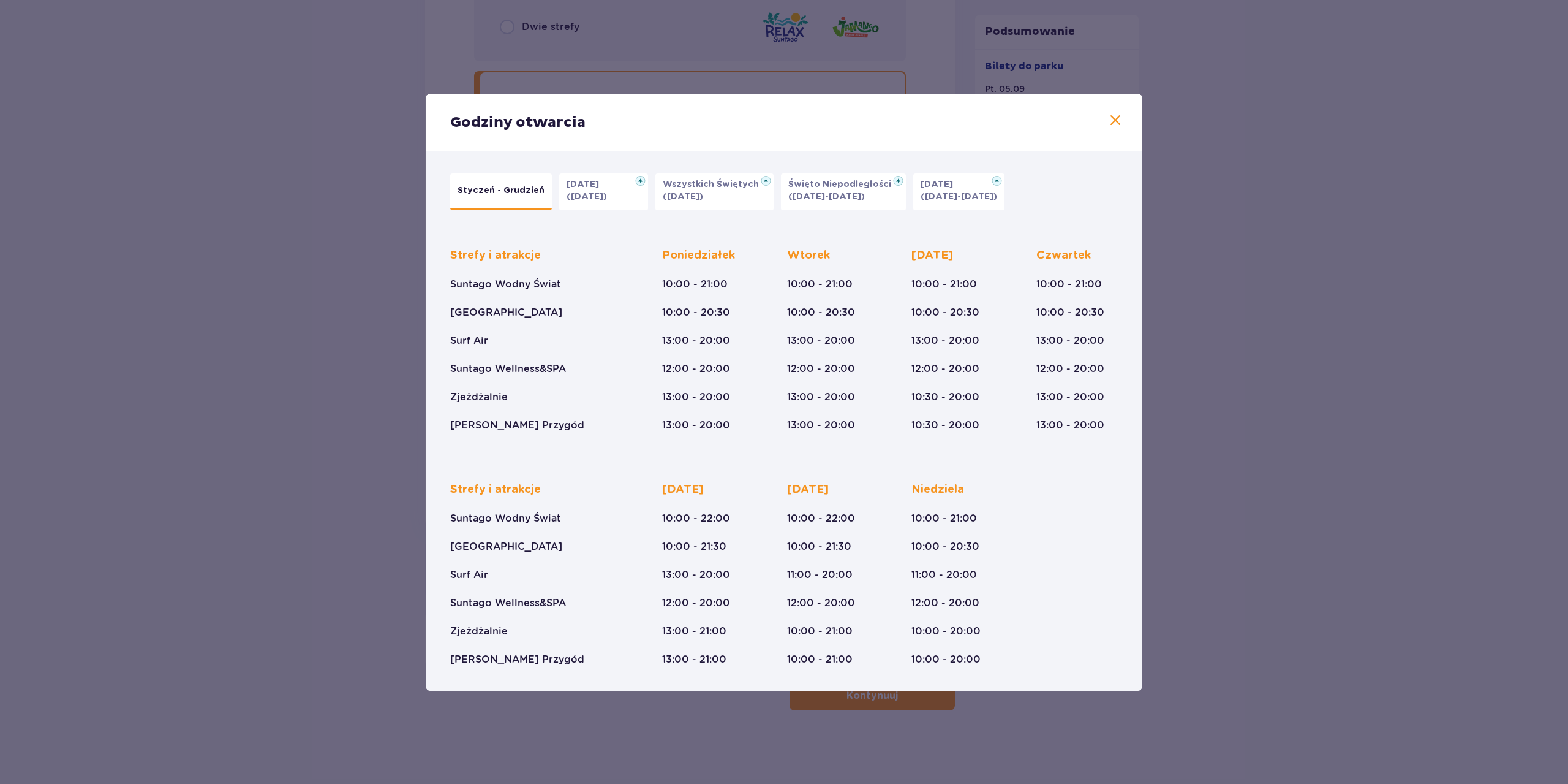
click at [1120, 122] on span at bounding box center [1115, 121] width 15 height 15
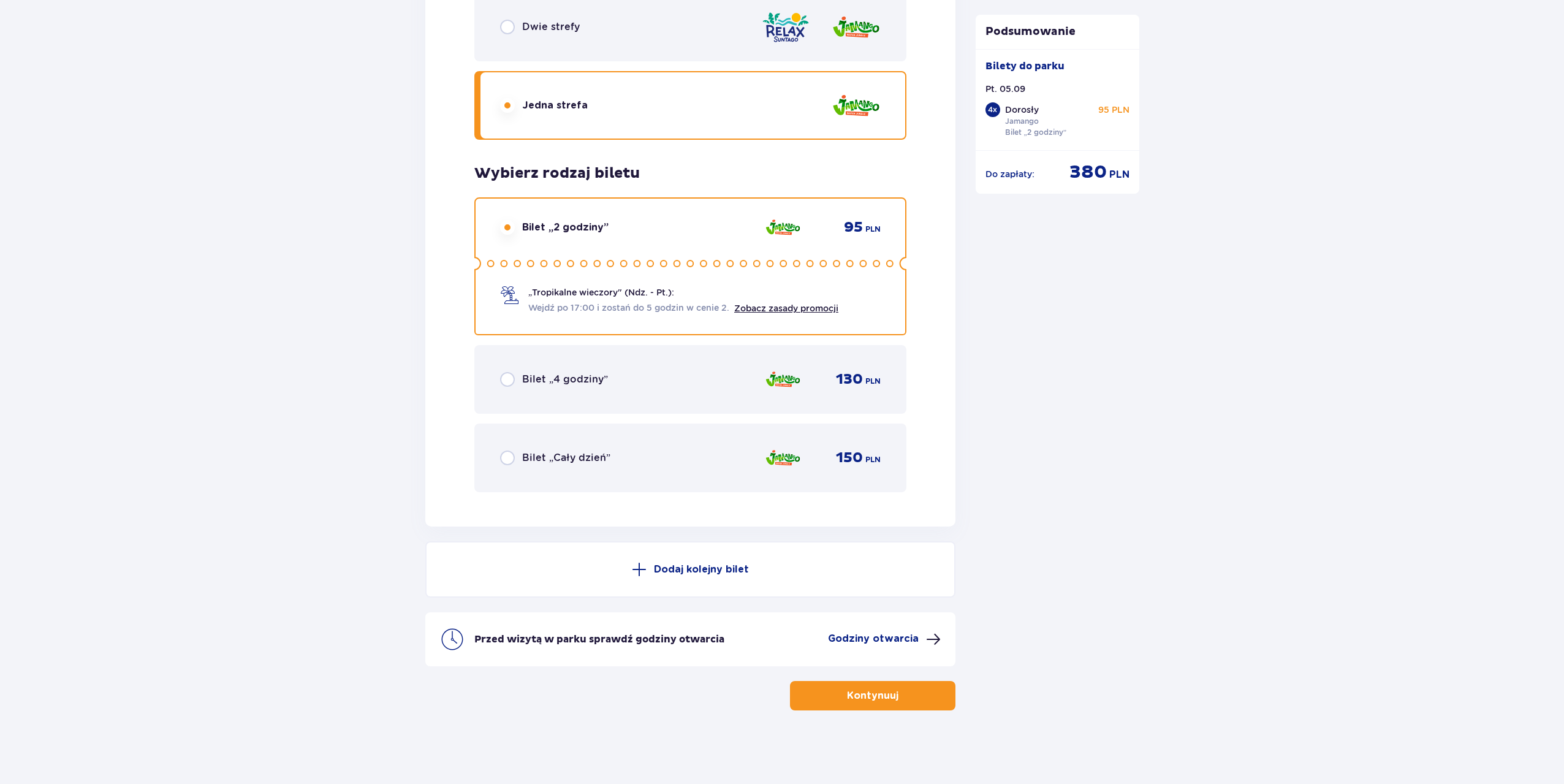
click at [873, 691] on p "Kontynuuj" at bounding box center [873, 695] width 51 height 14
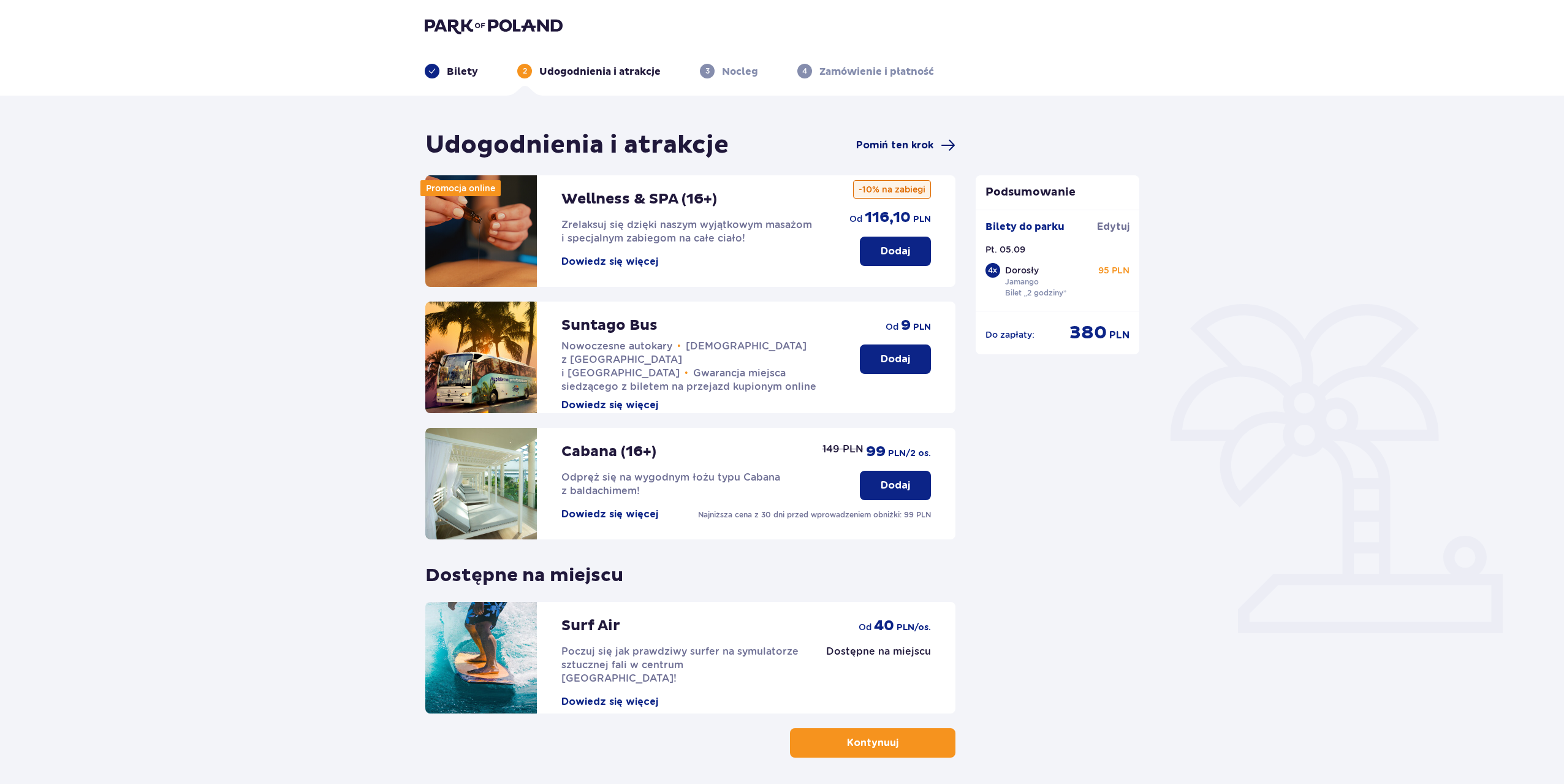
click at [894, 140] on span "Pomiń ten krok" at bounding box center [895, 145] width 77 height 14
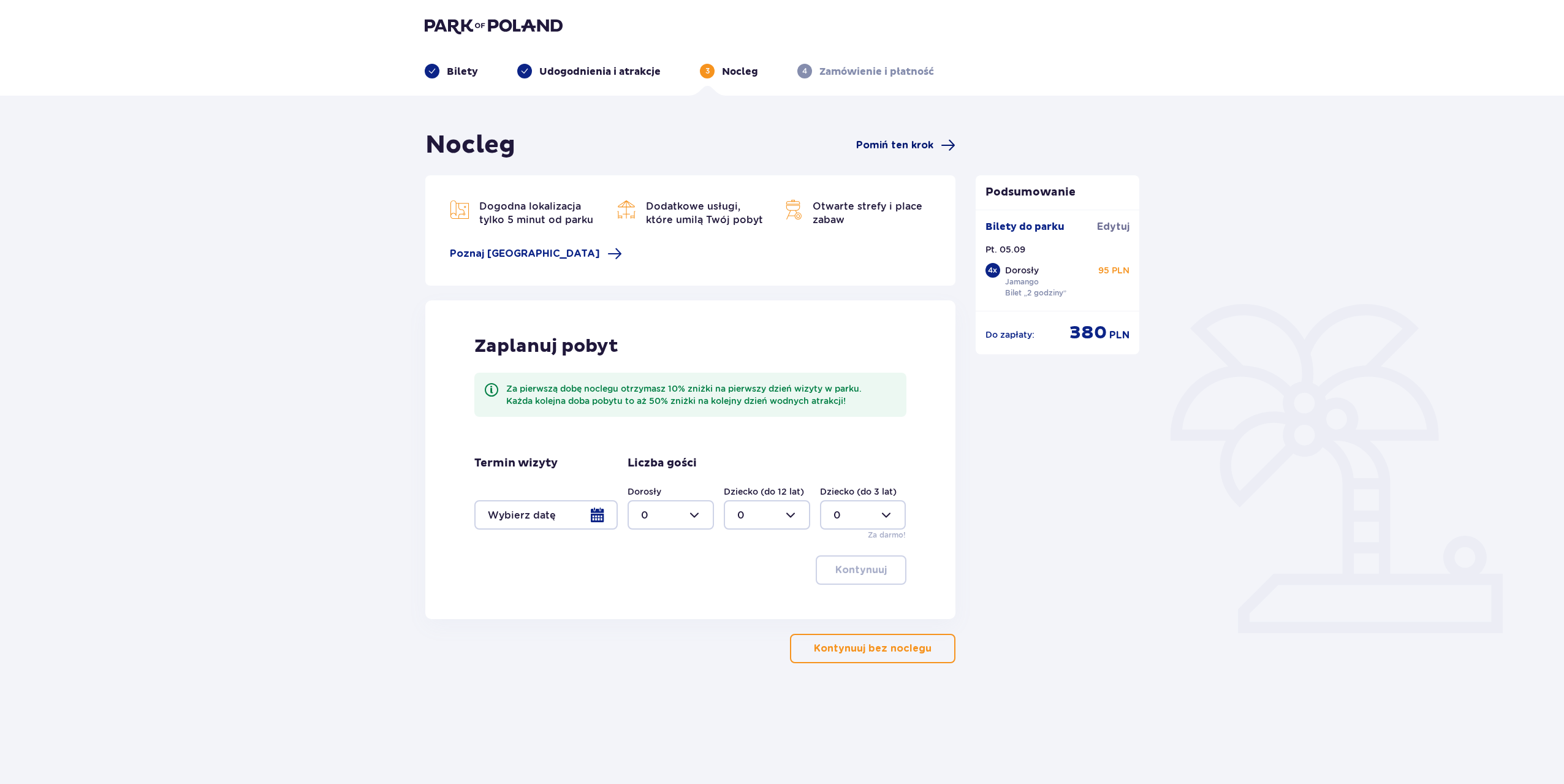
click at [895, 144] on span "Pomiń ten krok" at bounding box center [895, 145] width 77 height 14
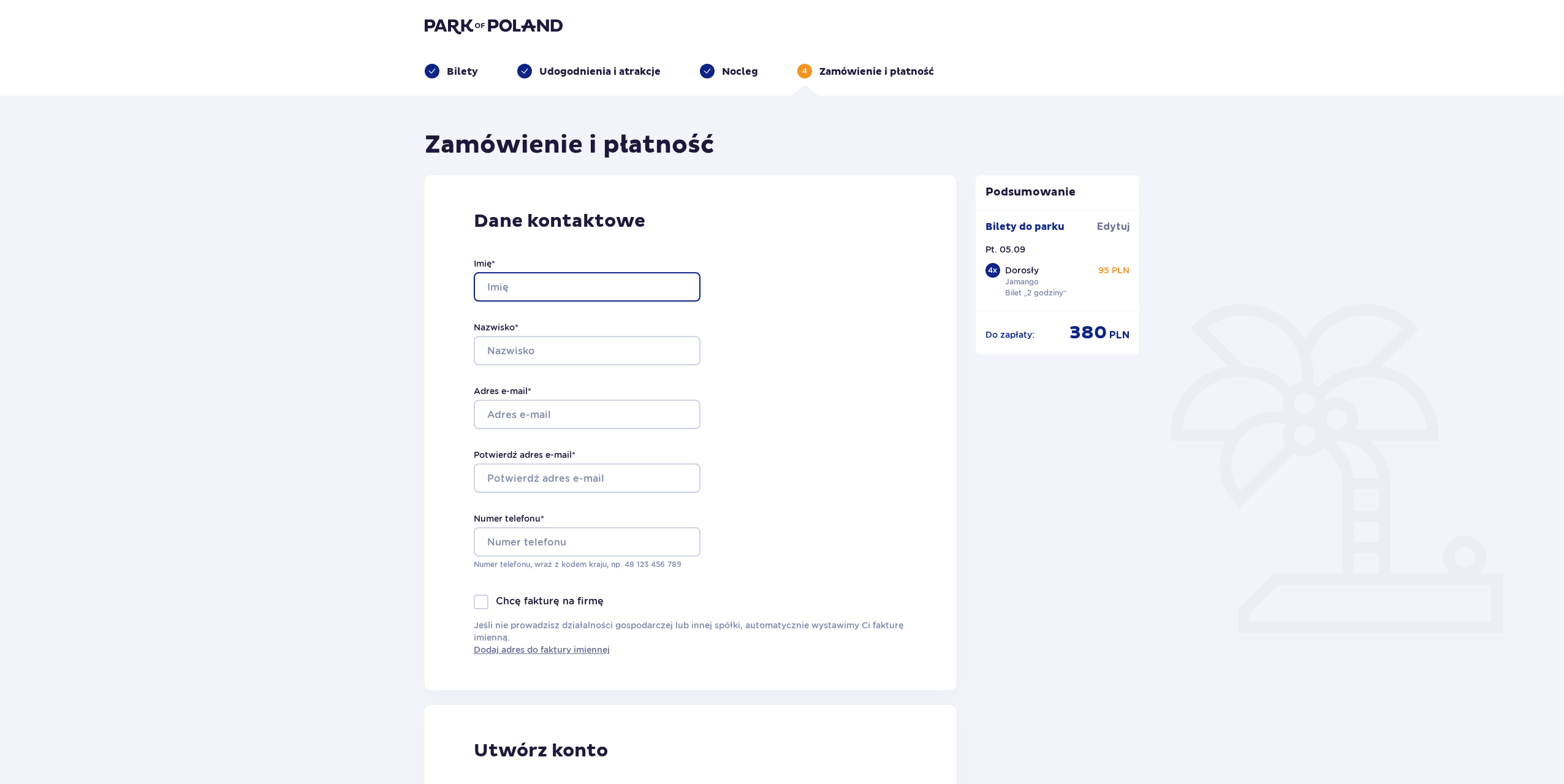
click at [675, 288] on input "Imię *" at bounding box center [587, 287] width 227 height 30
type input "[PERSON_NAME]"
type input "q"
type input "[PERSON_NAME]"
type input "k"
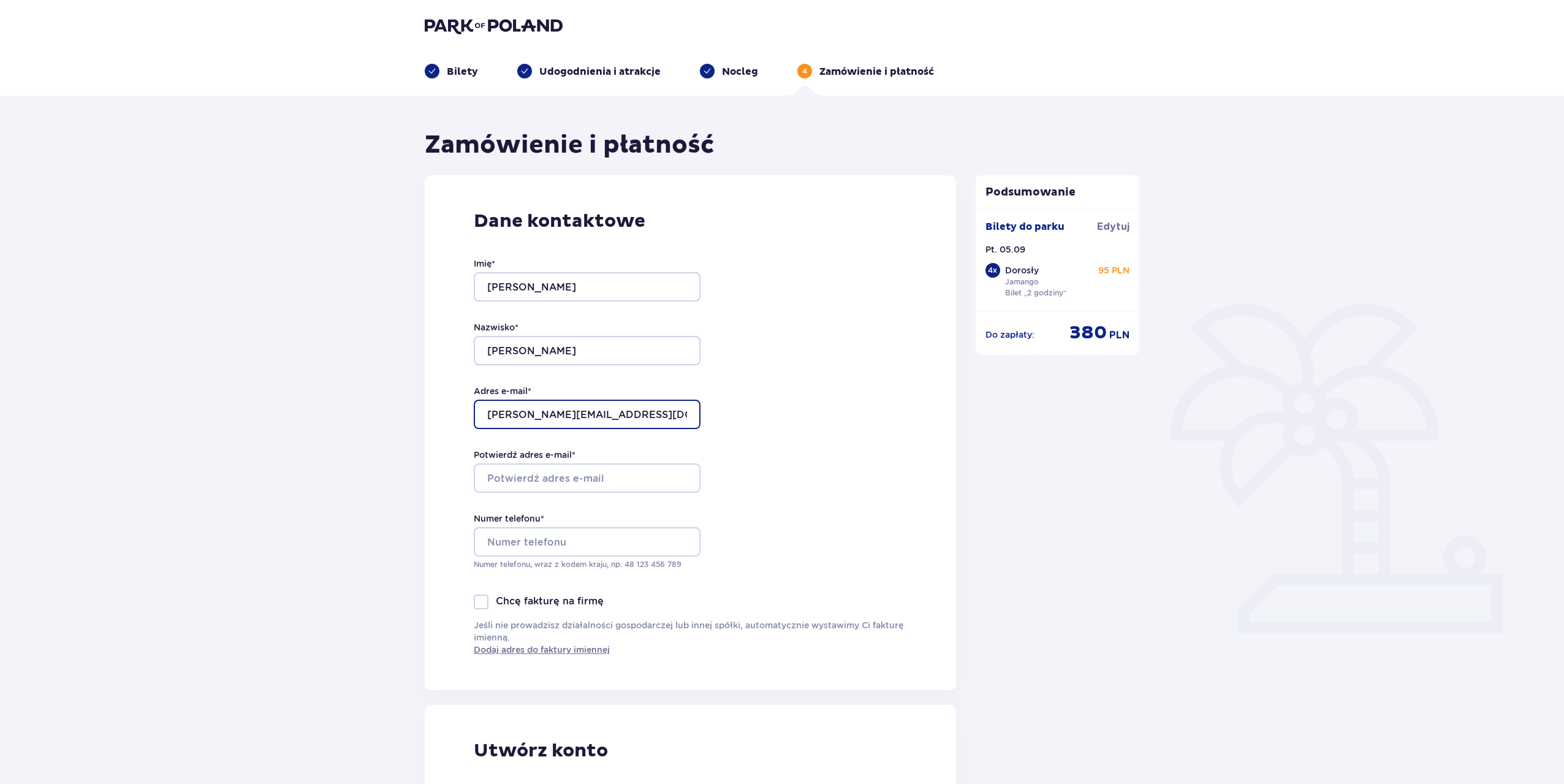
type input "[PERSON_NAME][EMAIL_ADDRESS][DOMAIN_NAME]"
click at [557, 474] on input "Potwierdź adres e-mail *" at bounding box center [587, 478] width 227 height 30
type input "[PERSON_NAME][EMAIL_ADDRESS][DOMAIN_NAME]"
click at [558, 542] on input "Numer telefonu *" at bounding box center [587, 542] width 227 height 30
type input "6"
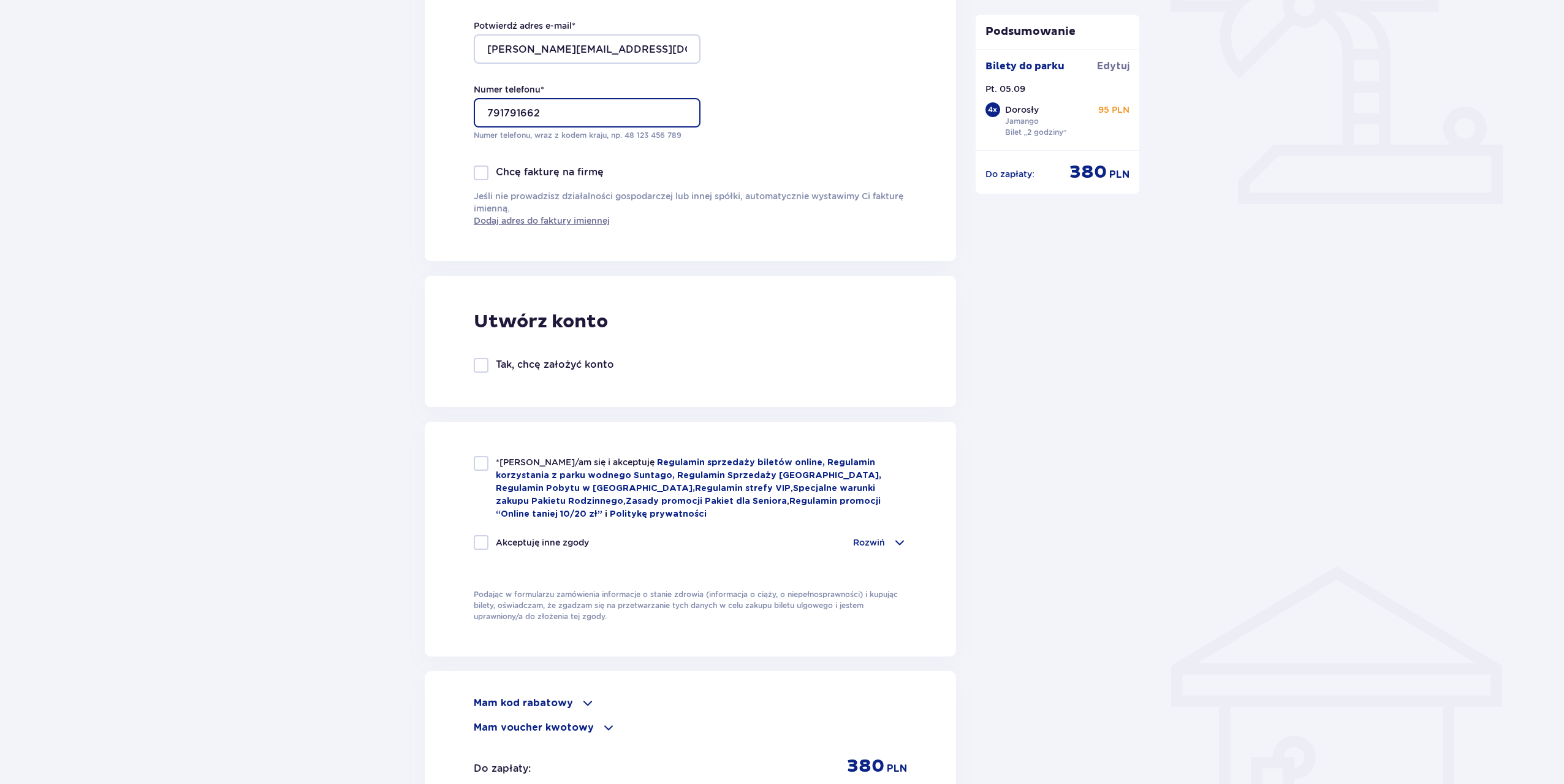
type input "791791662"
click at [474, 467] on div at bounding box center [481, 463] width 15 height 15
checkbox input "true"
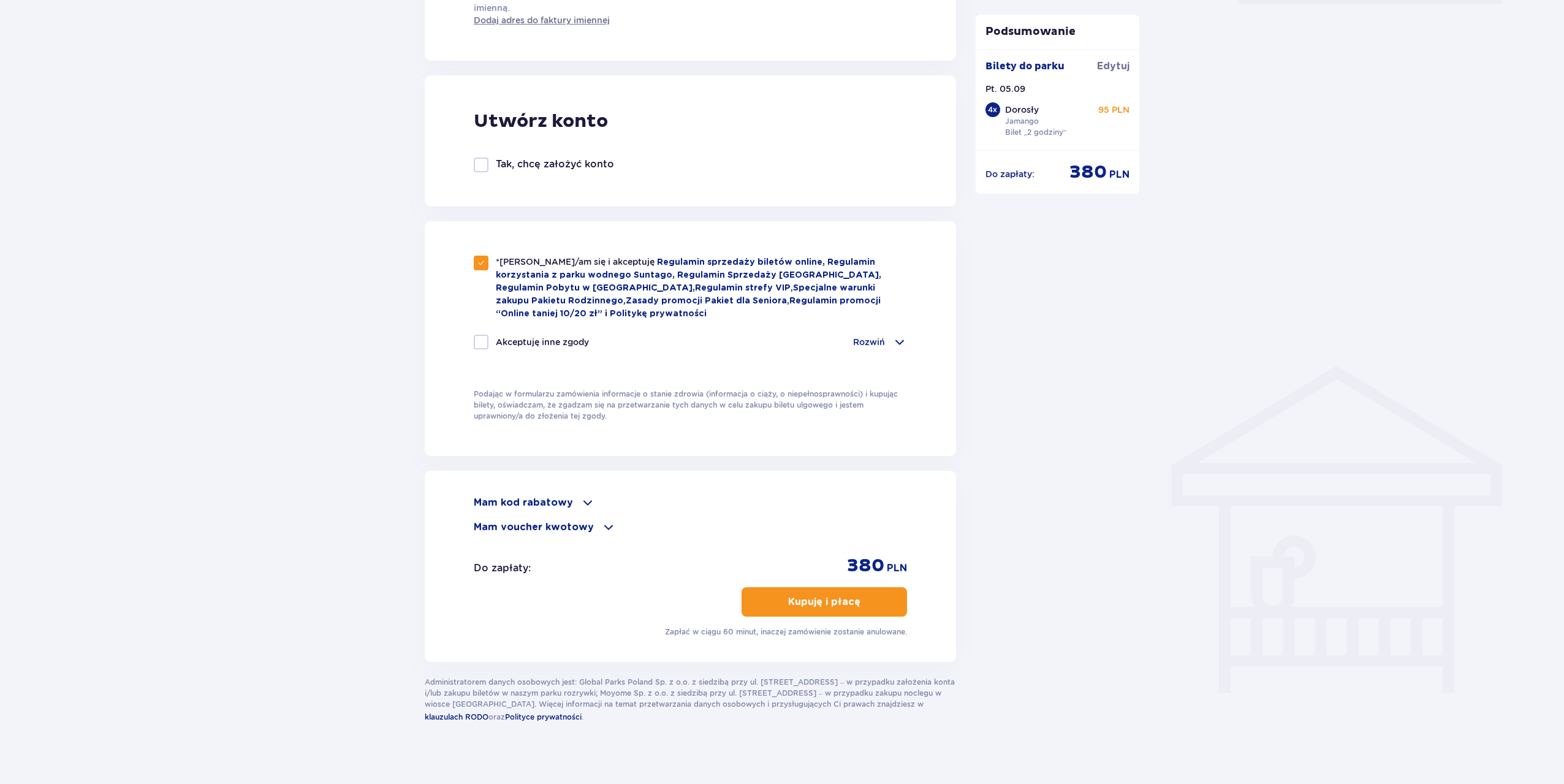
scroll to position [639, 0]
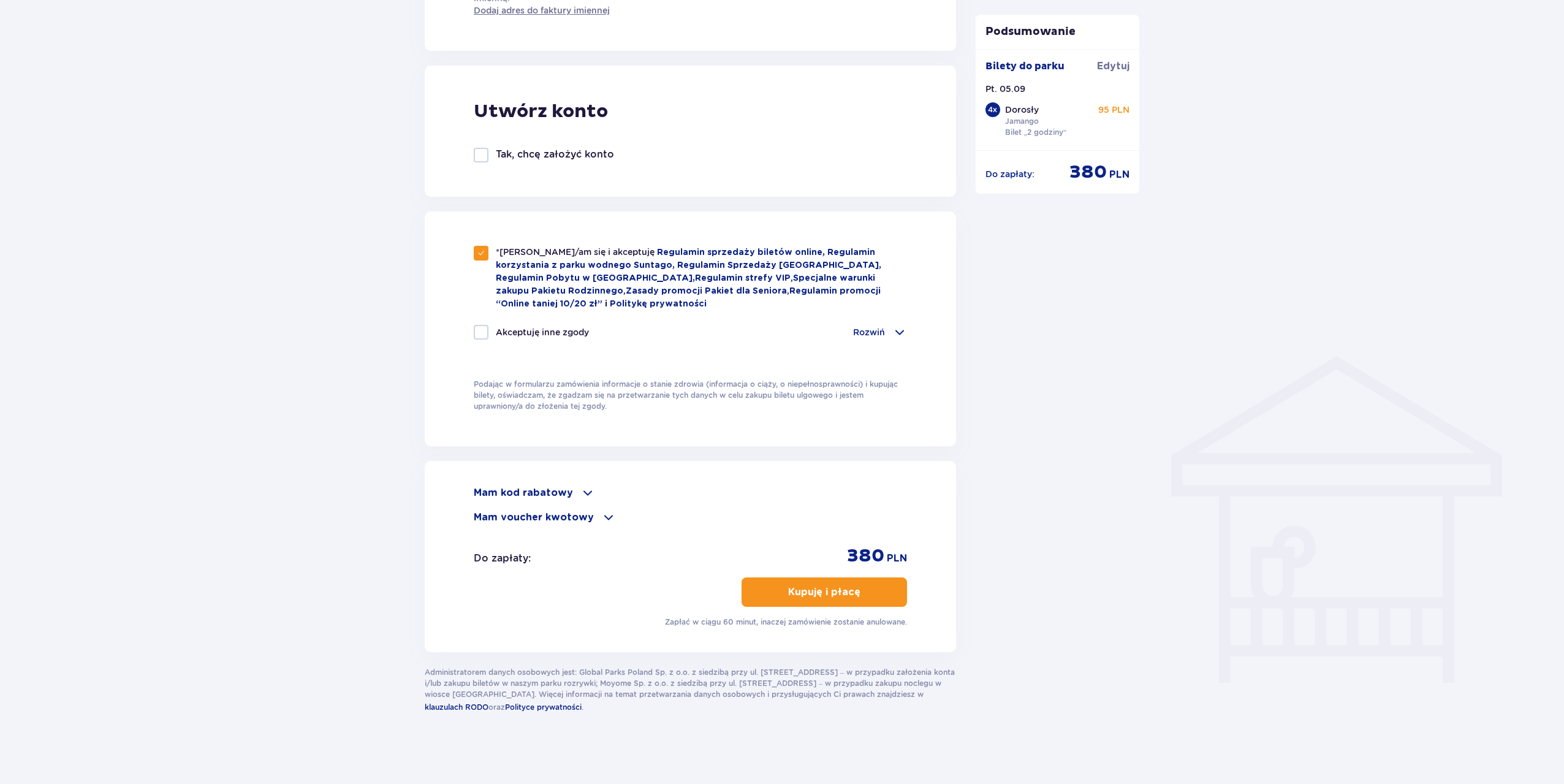
click at [848, 593] on p "Kupuję i płacę" at bounding box center [824, 592] width 72 height 14
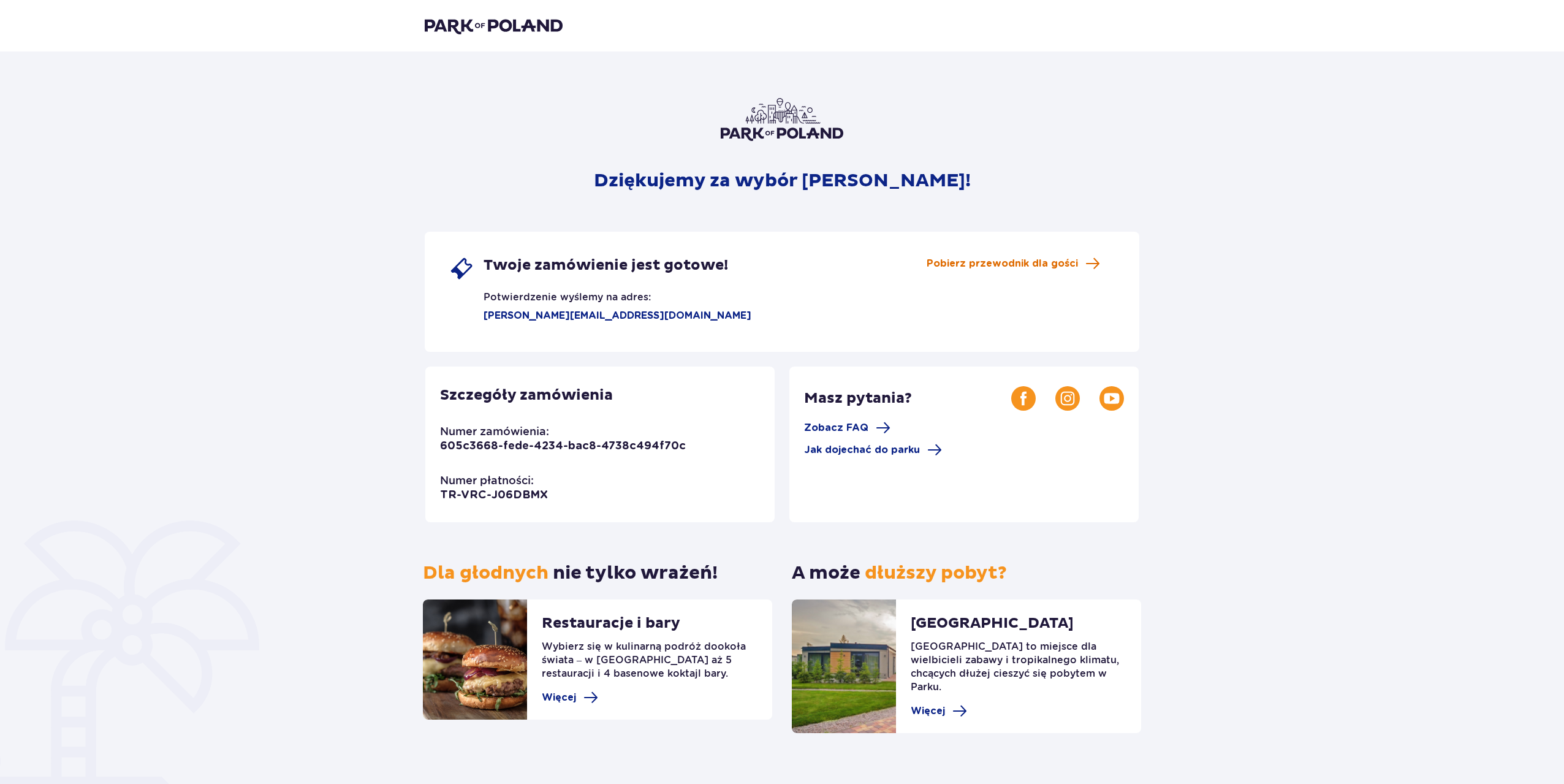
click at [1013, 262] on span "Pobierz przewodnik dla gości" at bounding box center [1002, 264] width 151 height 14
